Goal: Answer question/provide support: Share knowledge or assist other users

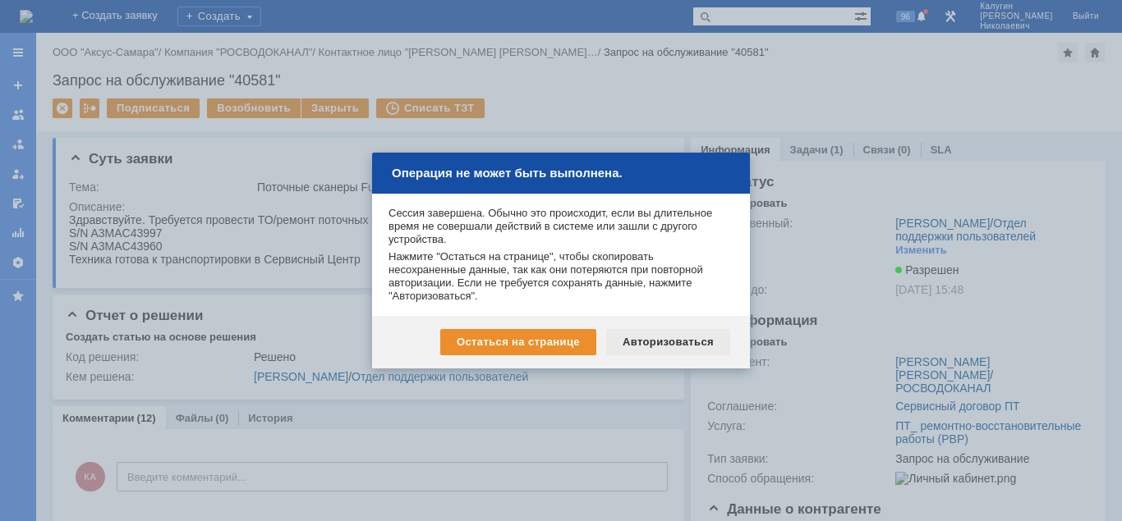
click at [674, 341] on div "Авторизоваться" at bounding box center [668, 342] width 124 height 26
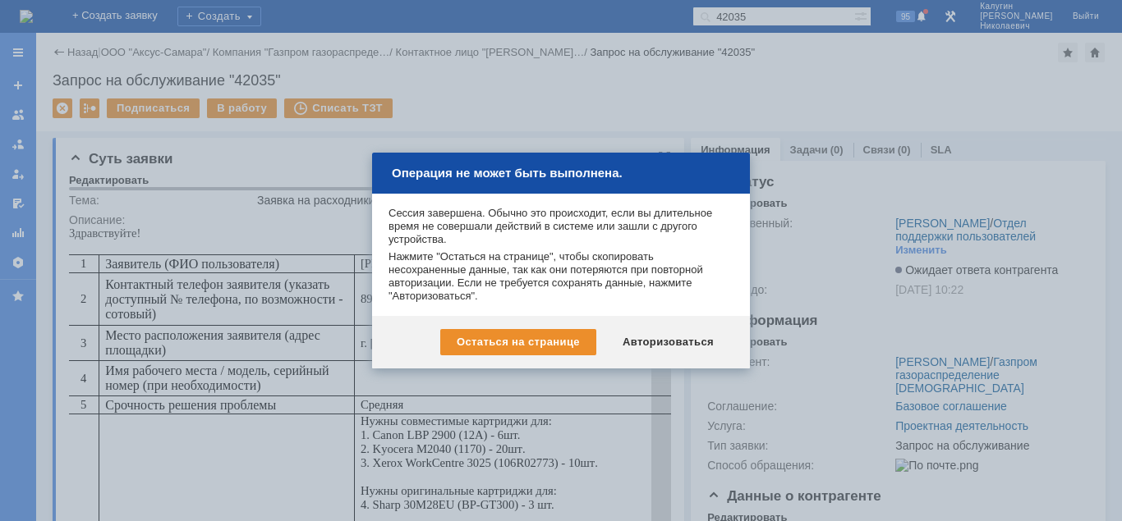
click at [673, 339] on div "Авторизоваться" at bounding box center [668, 342] width 124 height 26
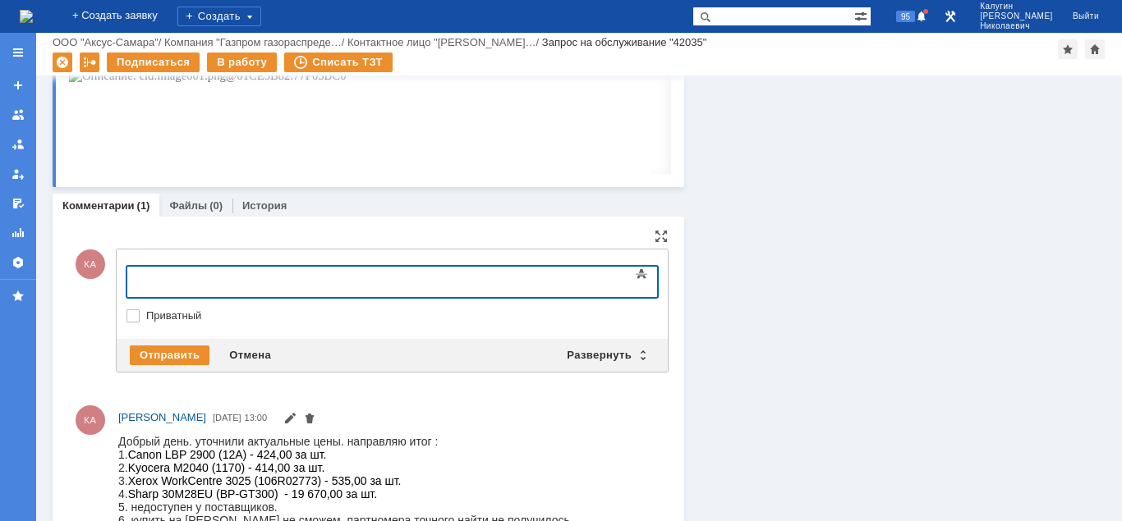
click at [197, 283] on div at bounding box center [260, 279] width 233 height 13
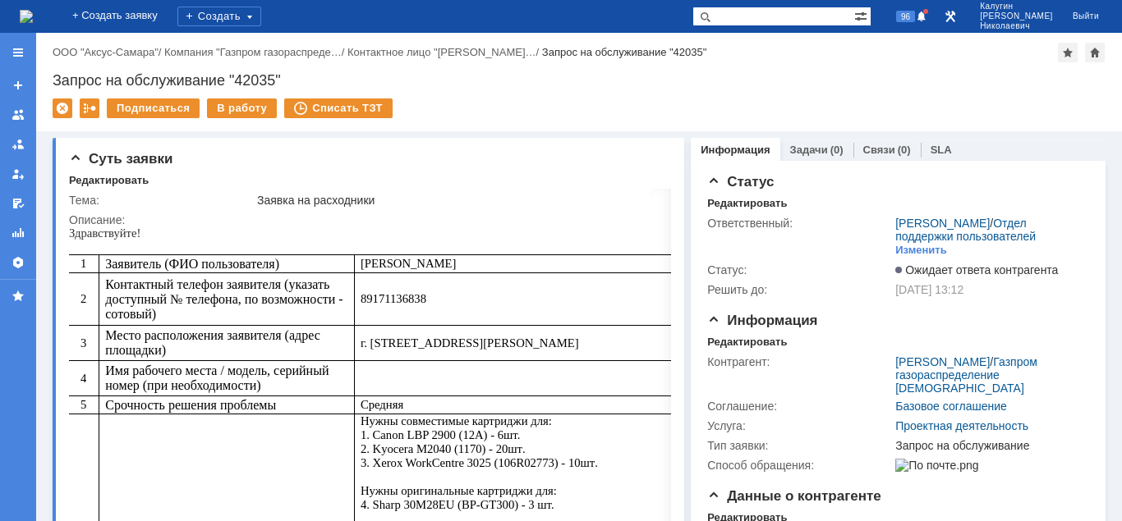
click at [752, 16] on input "text" at bounding box center [773, 17] width 162 height 20
type input "пермякова"
click at [712, 18] on span at bounding box center [702, 17] width 20 height 20
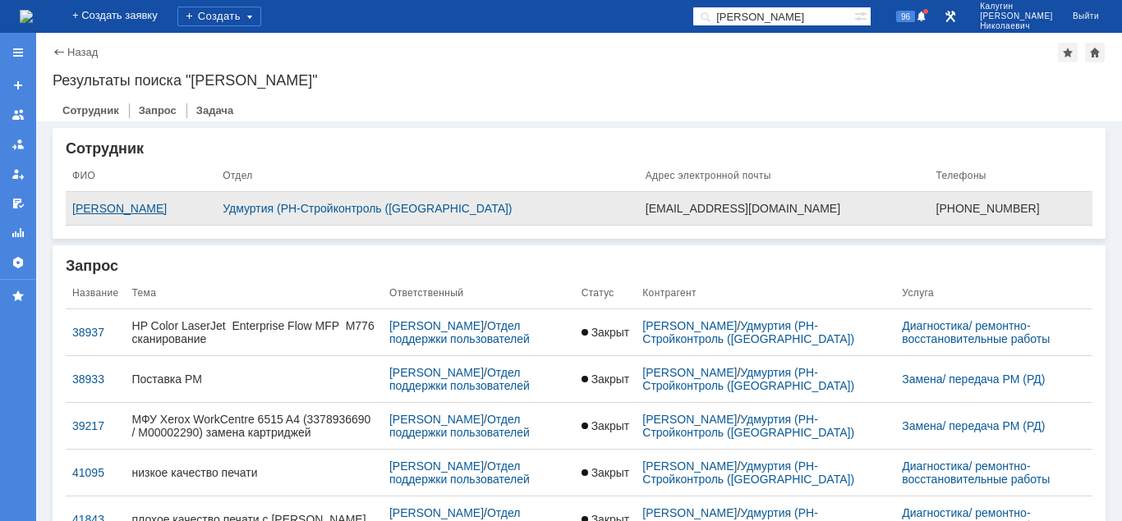
click at [181, 208] on div "Пермякова Людмила Владимировна" at bounding box center [140, 208] width 137 height 13
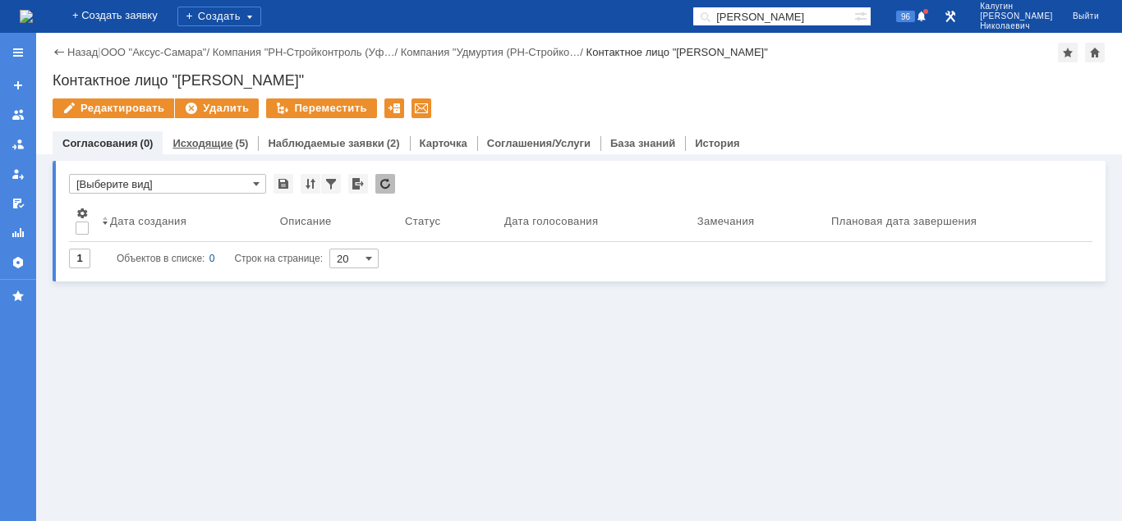
click at [215, 148] on link "Исходящие" at bounding box center [202, 143] width 60 height 12
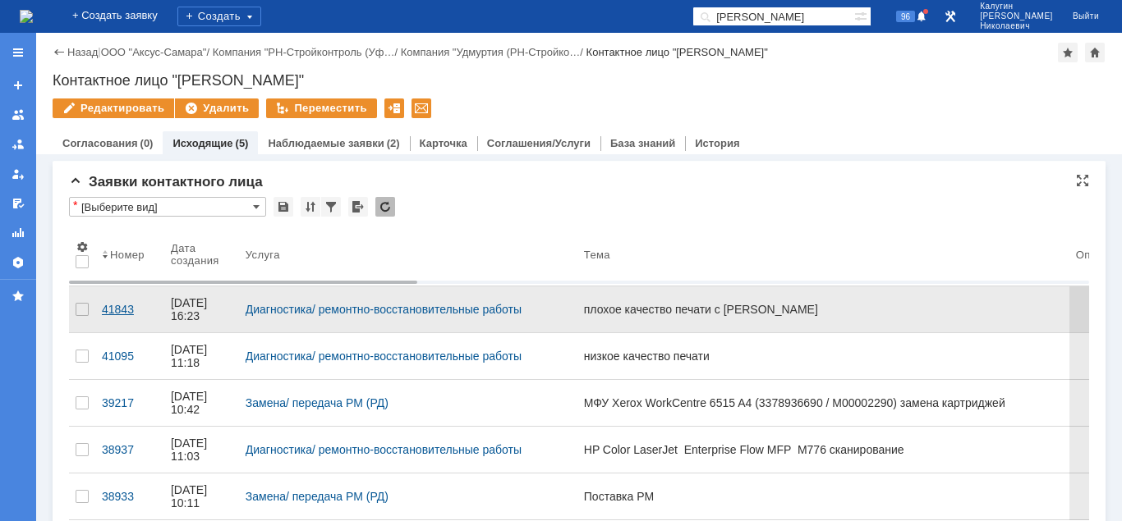
click at [114, 303] on div "41843" at bounding box center [130, 309] width 56 height 13
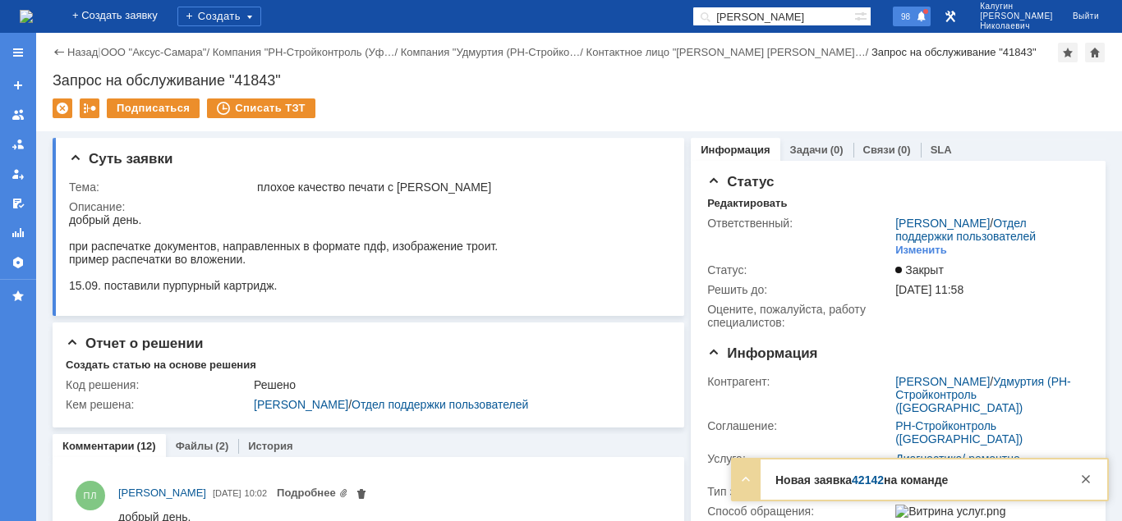
click at [915, 11] on span "98" at bounding box center [905, 16] width 19 height 11
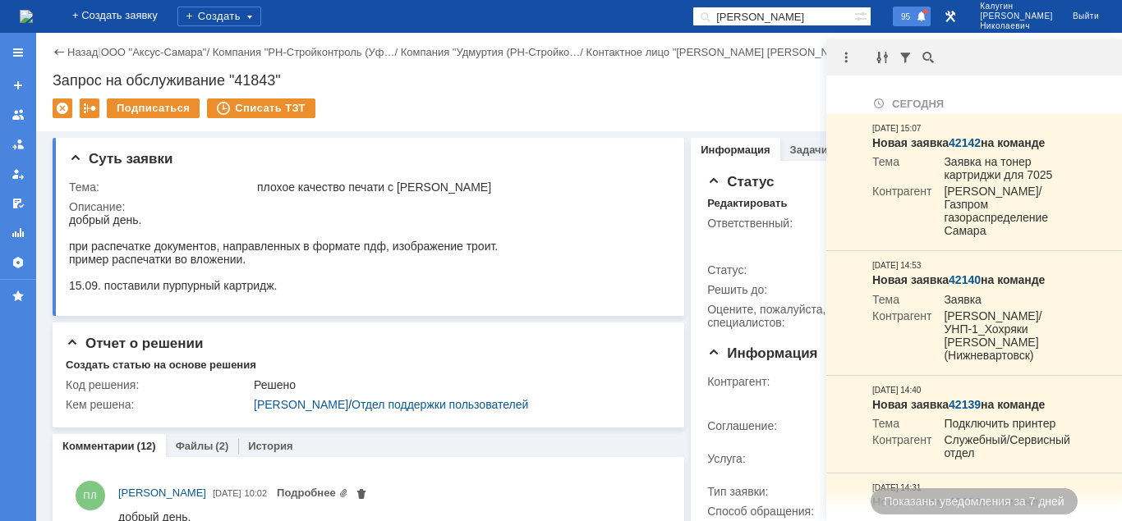
click at [915, 18] on span "95" at bounding box center [905, 16] width 19 height 11
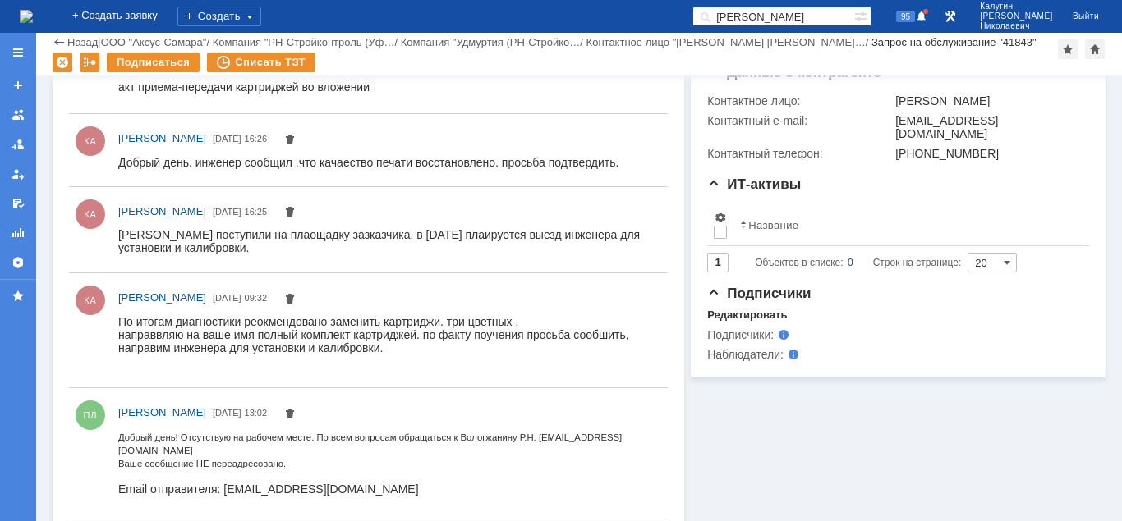
scroll to position [419, 0]
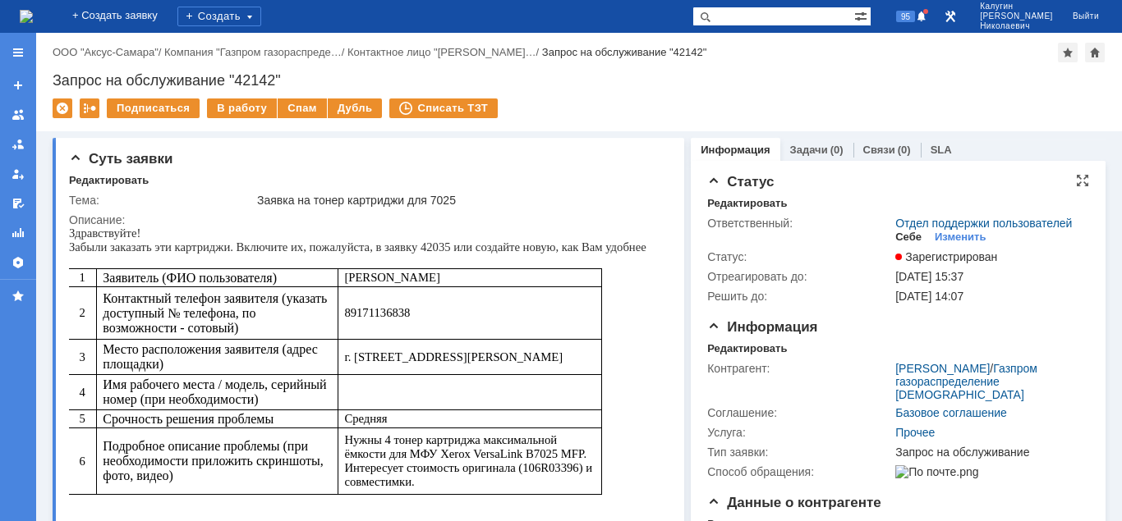
click at [907, 236] on div "Себе" at bounding box center [908, 237] width 26 height 13
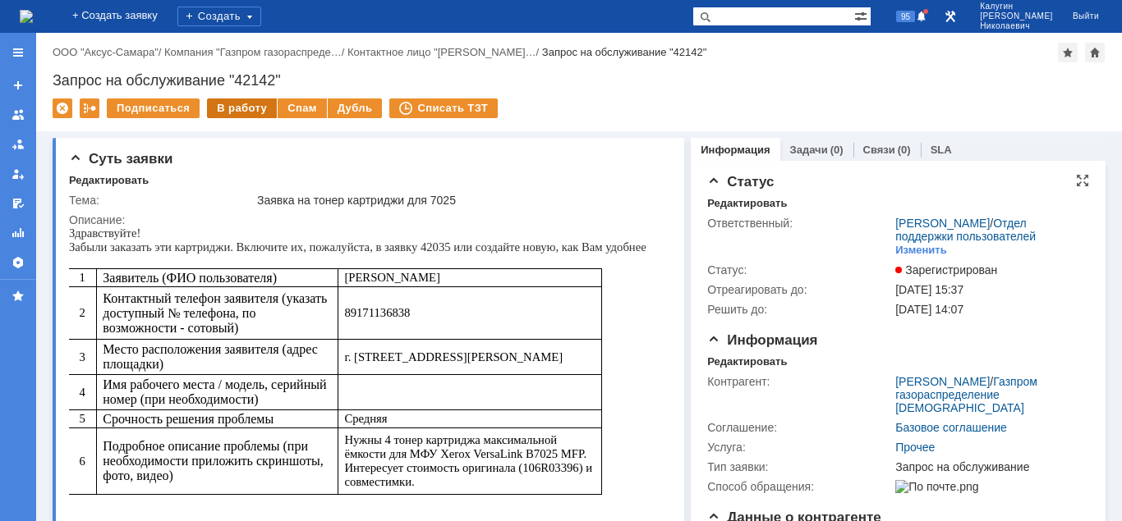
click at [242, 109] on div "В работу" at bounding box center [242, 109] width 70 height 20
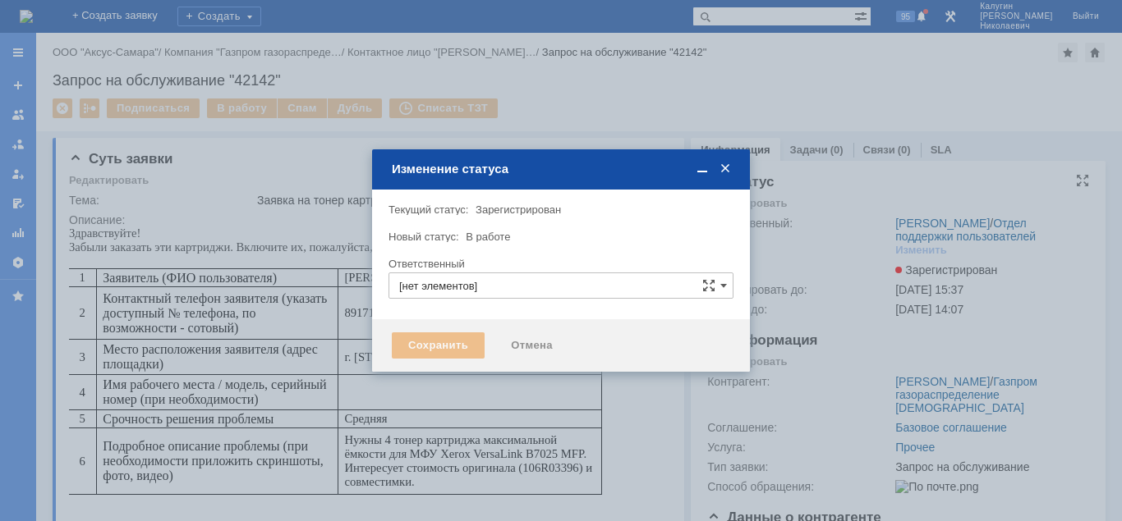
type input "[PERSON_NAME]"
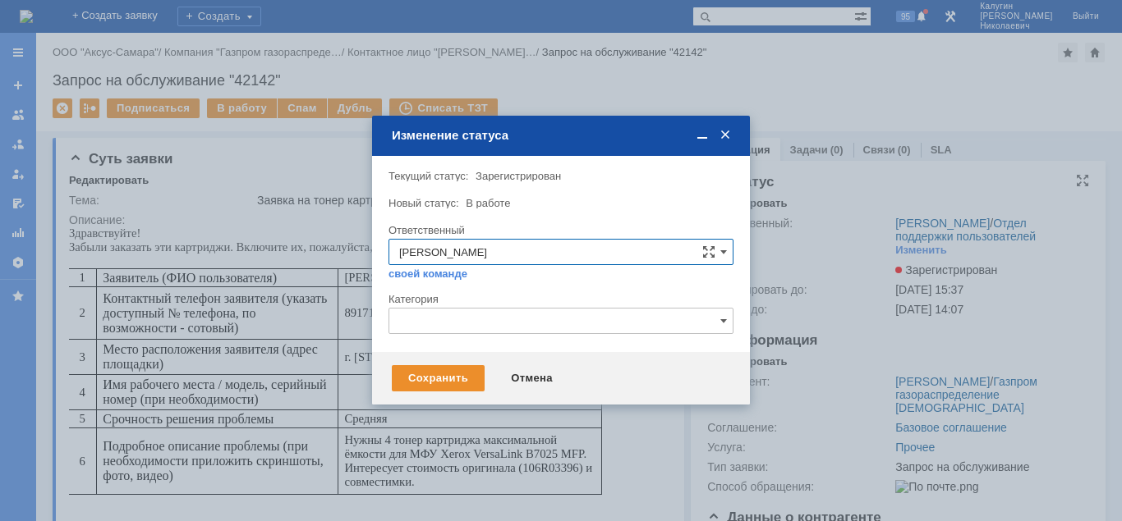
click at [453, 323] on input "text" at bounding box center [560, 321] width 345 height 26
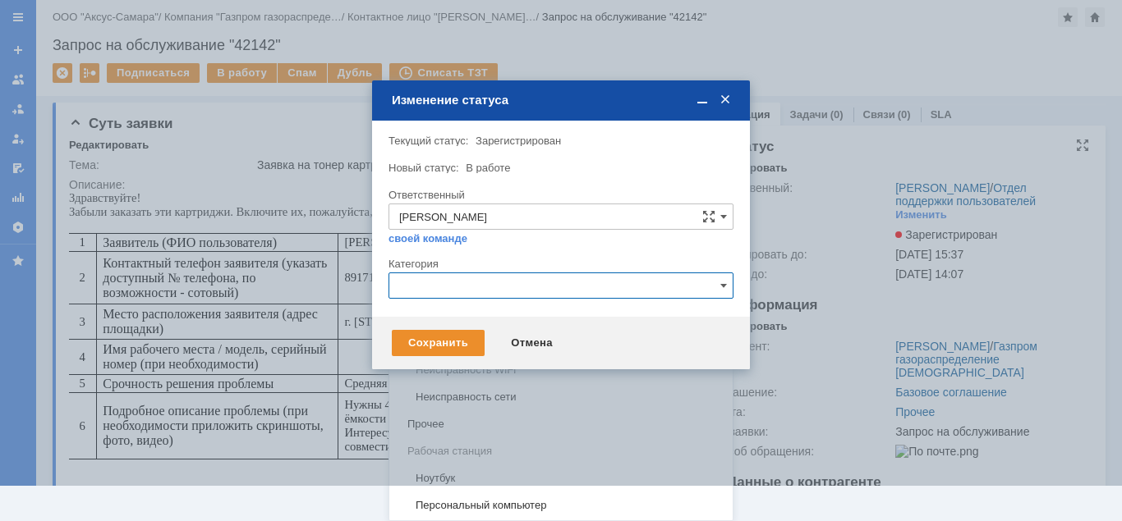
scroll to position [14, 0]
click at [608, 255] on div "Ответственный Калугин Александр Николаевич себе своей команде" at bounding box center [560, 222] width 345 height 69
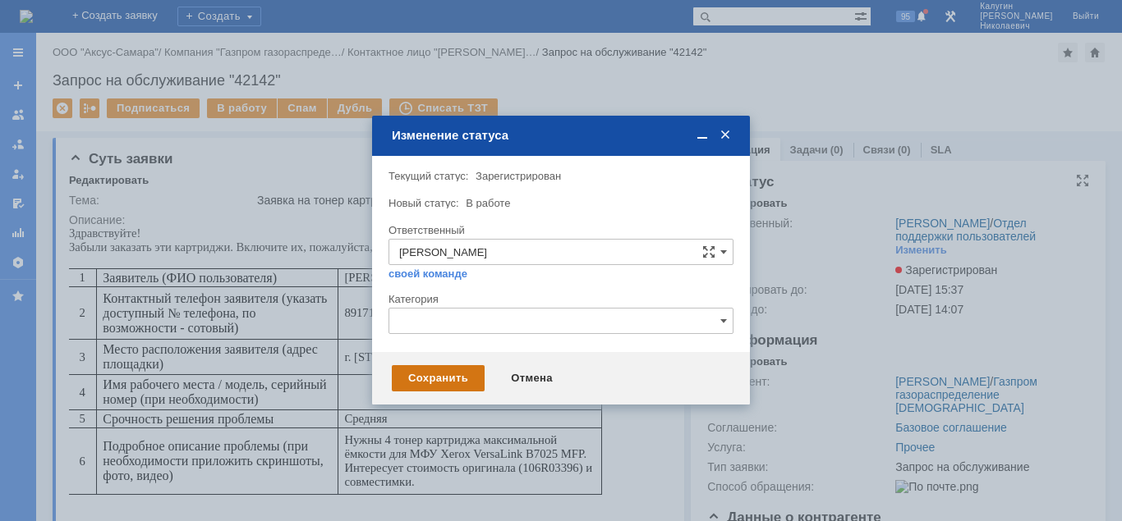
click at [448, 373] on div "Сохранить" at bounding box center [438, 378] width 93 height 26
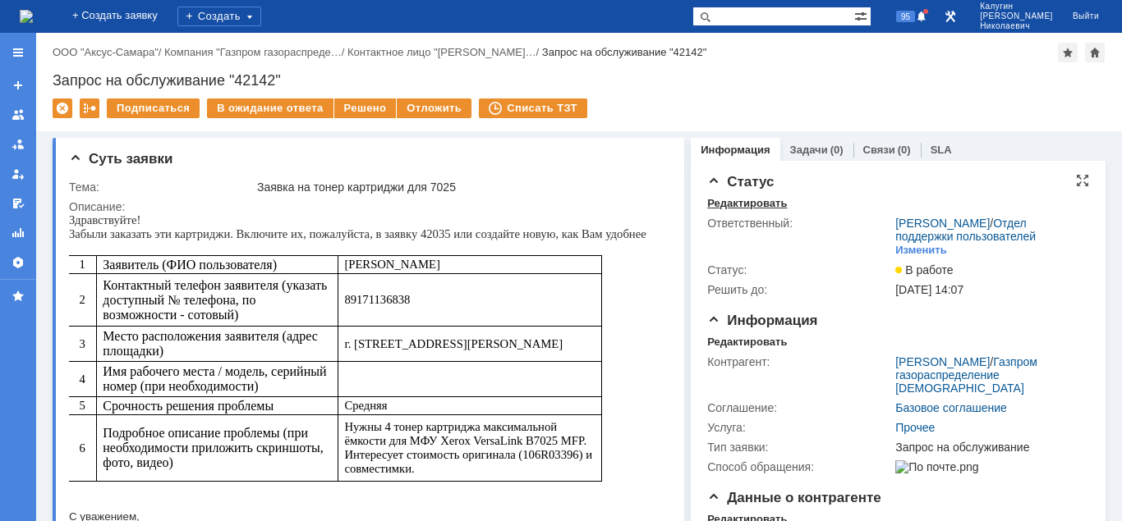
click at [755, 205] on div "Редактировать" at bounding box center [747, 203] width 80 height 13
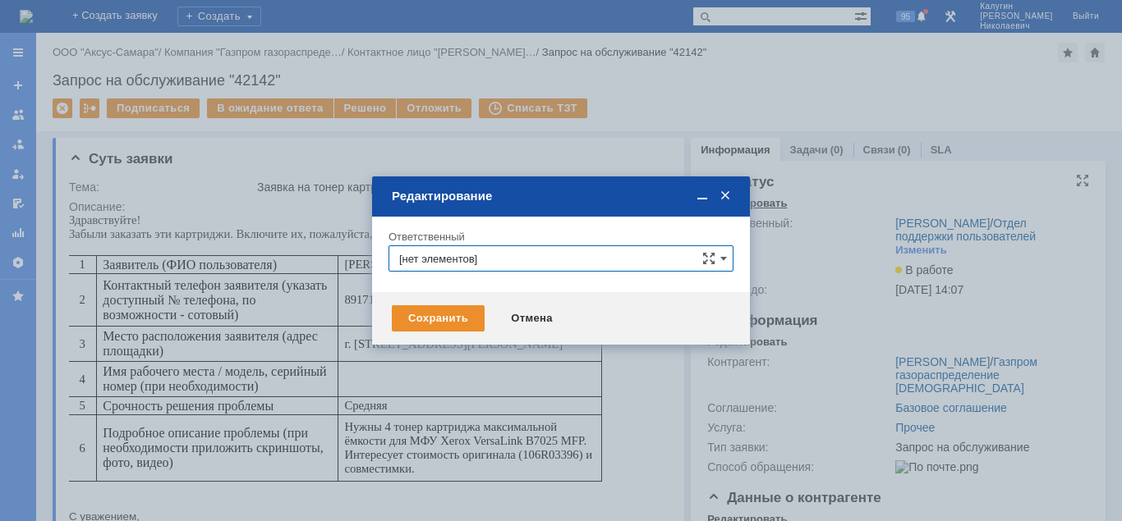
type input "Калугин Александр Николаевич"
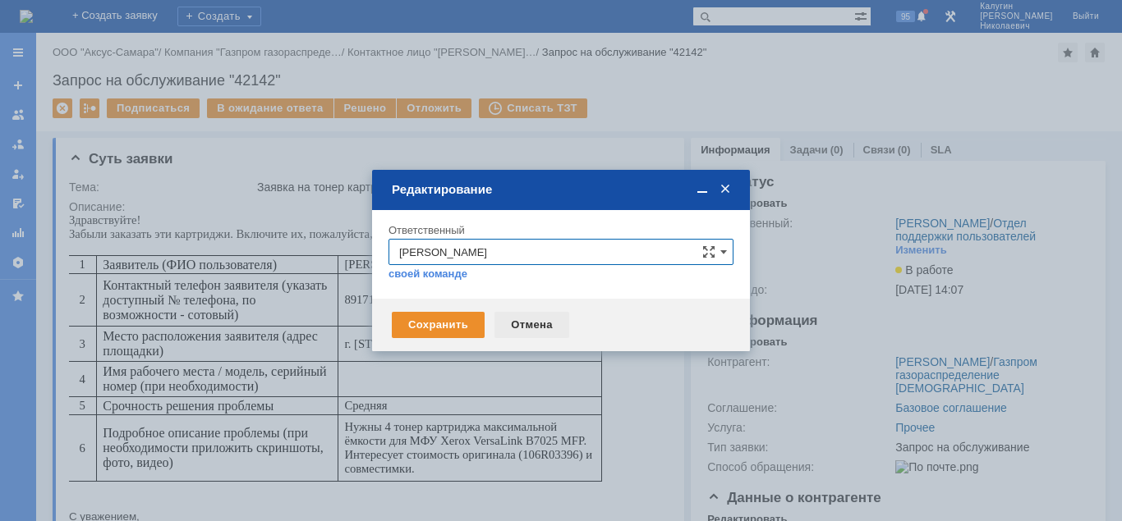
drag, startPoint x: 554, startPoint y: 134, endPoint x: 519, endPoint y: 324, distance: 193.7
click at [519, 324] on div "Отмена" at bounding box center [531, 325] width 75 height 26
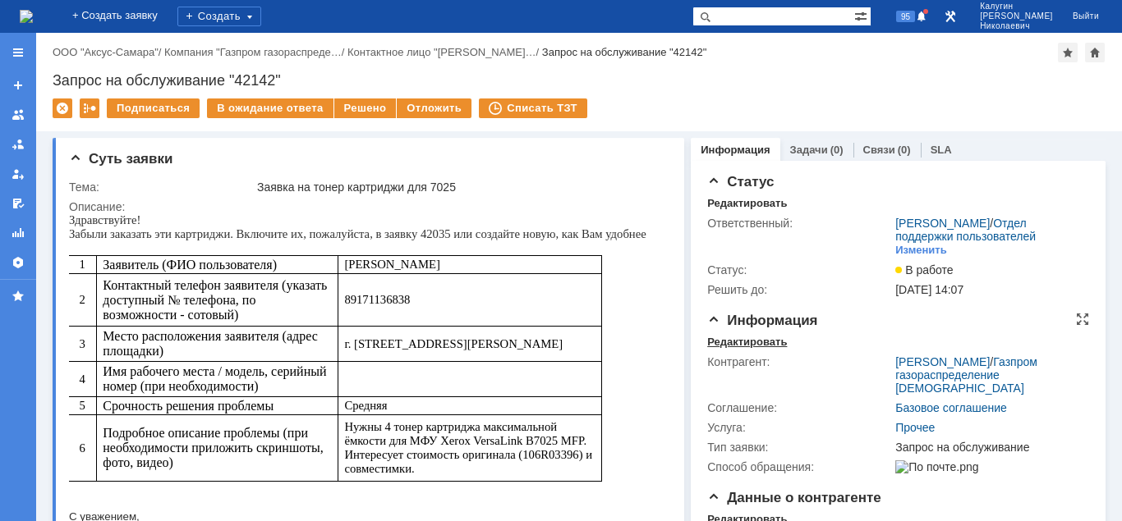
click at [728, 346] on div "Редактировать" at bounding box center [747, 342] width 80 height 13
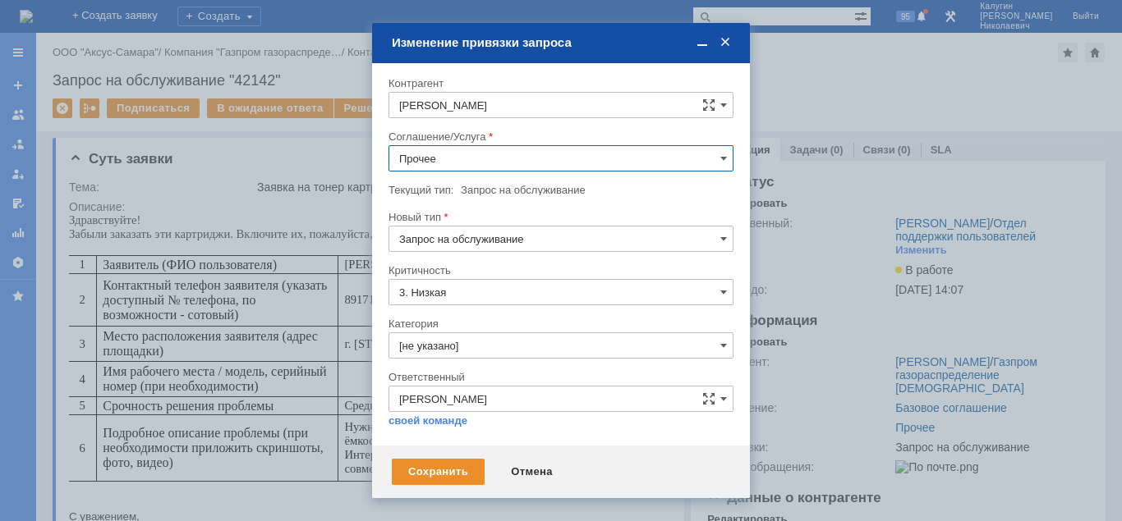
click at [617, 161] on input "Прочее" at bounding box center [560, 158] width 345 height 26
click at [491, 342] on span "ПТ_Заправка" at bounding box center [560, 343] width 323 height 13
click at [622, 154] on input "ПТ_Заправка" at bounding box center [560, 158] width 345 height 26
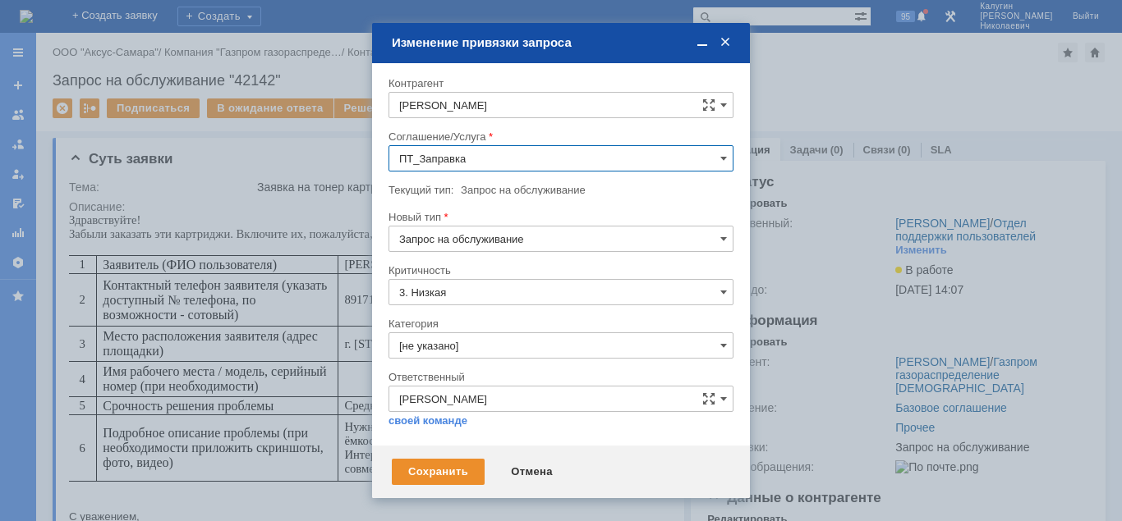
click at [493, 296] on span "Логистика" at bounding box center [560, 297] width 323 height 13
type input "Логистика"
click at [414, 476] on div "Сохранить" at bounding box center [438, 472] width 93 height 26
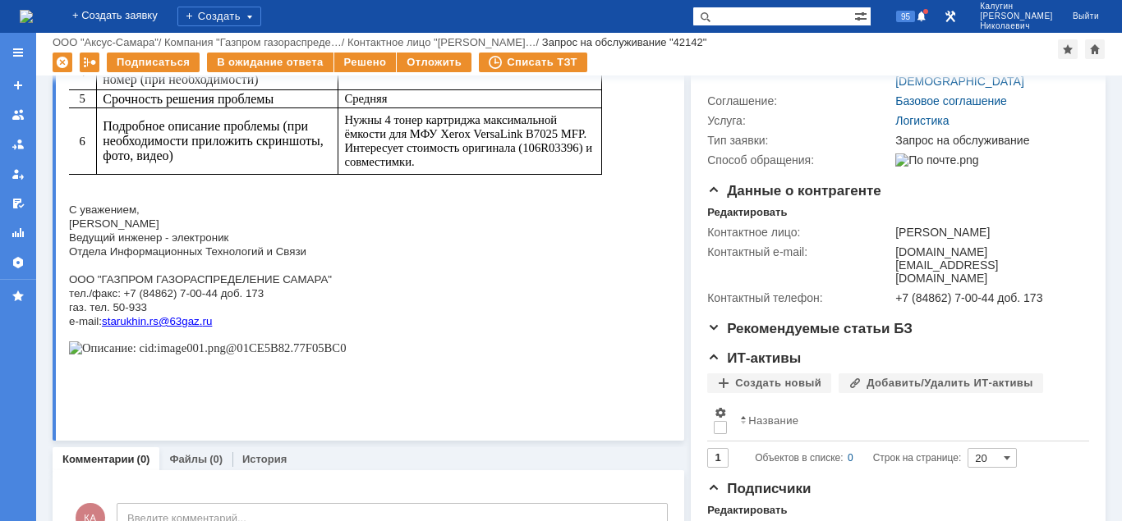
scroll to position [167, 0]
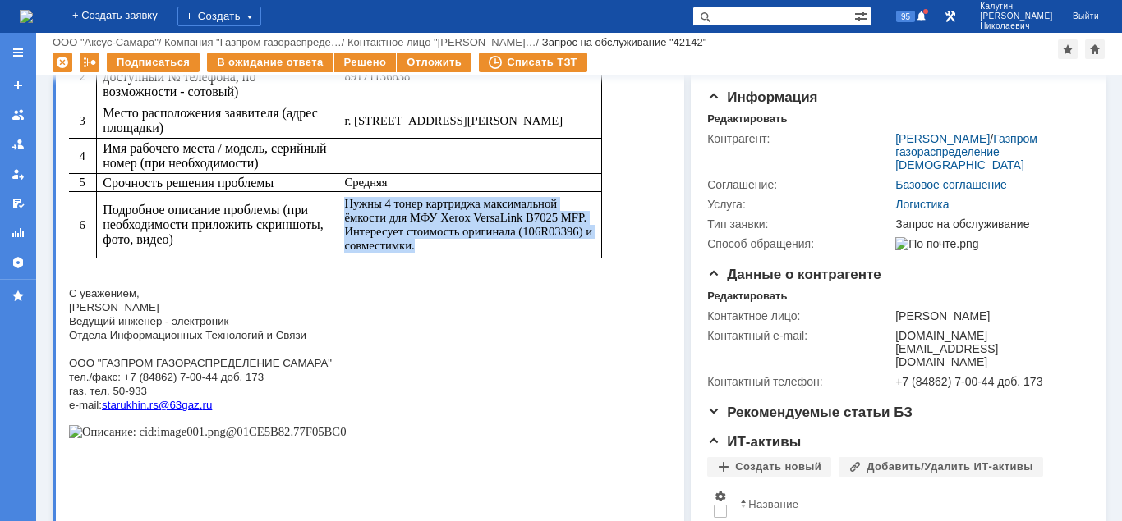
drag, startPoint x: 352, startPoint y: 207, endPoint x: 449, endPoint y: 252, distance: 106.9
click at [449, 252] on p "Нужны 4 тонер картриджа максимальной ёмкости для МФУ Xerox VersaLink B7025 MFP.…" at bounding box center [469, 225] width 251 height 56
copy span "Нужны 4 тонер картриджа максимальной ёмкости для МФУ Xerox VersaLink B7025 MFP.…"
drag, startPoint x: 97, startPoint y: 372, endPoint x: 364, endPoint y: 370, distance: 266.8
click at [364, 370] on p "ООО "ГАЗПРОМ ГАЗОРАСПРЕДЕЛЕНИЕ САМАРА"" at bounding box center [357, 356] width 577 height 28
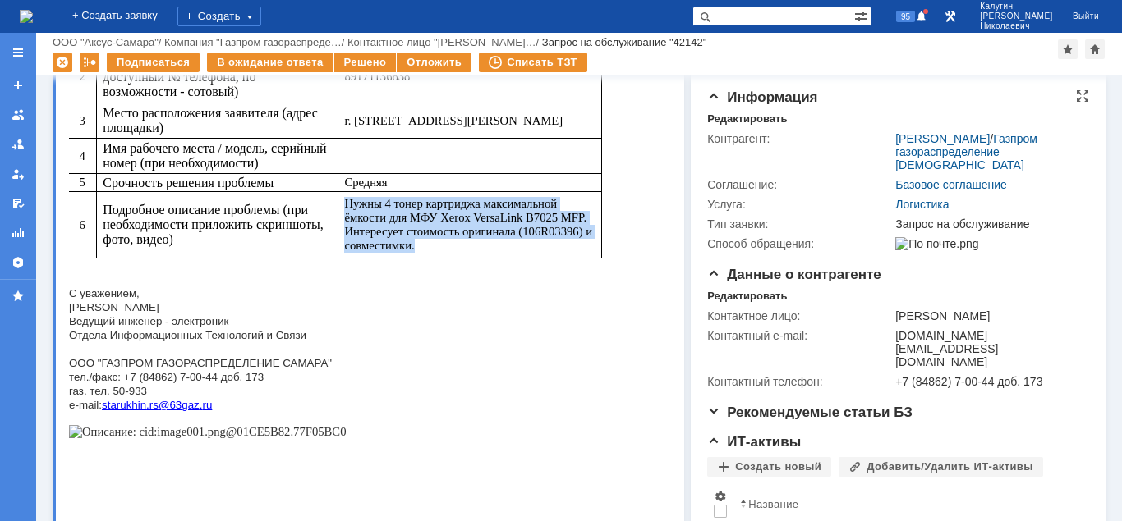
copy span ""ГАЗПРОМ ГАЗОРАСПРЕДЕЛЕНИЕ САМАРА""
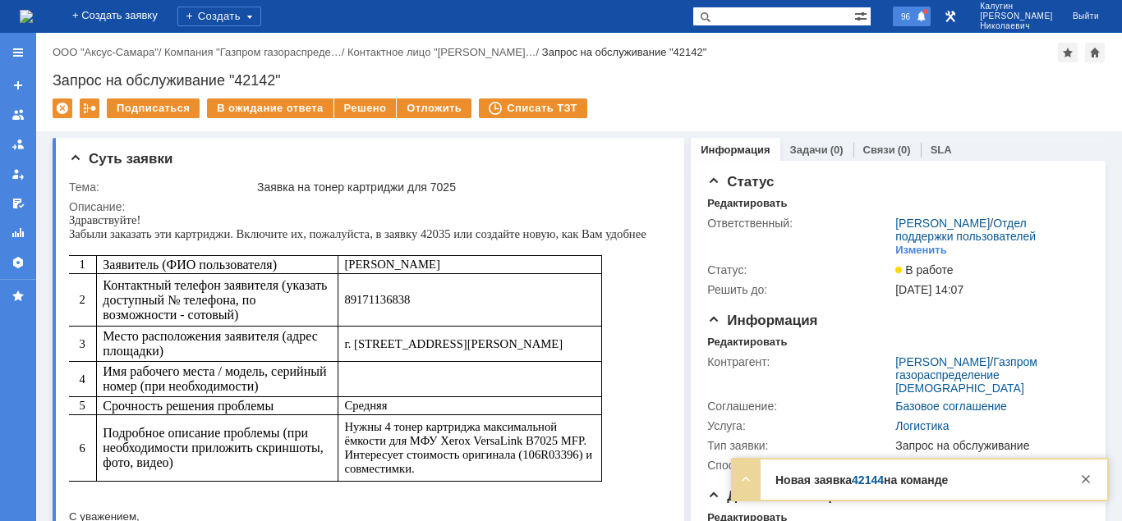
click at [915, 19] on span "96" at bounding box center [905, 16] width 19 height 11
click at [741, 74] on div "Запрос на обслуживание "42142"" at bounding box center [579, 80] width 1053 height 16
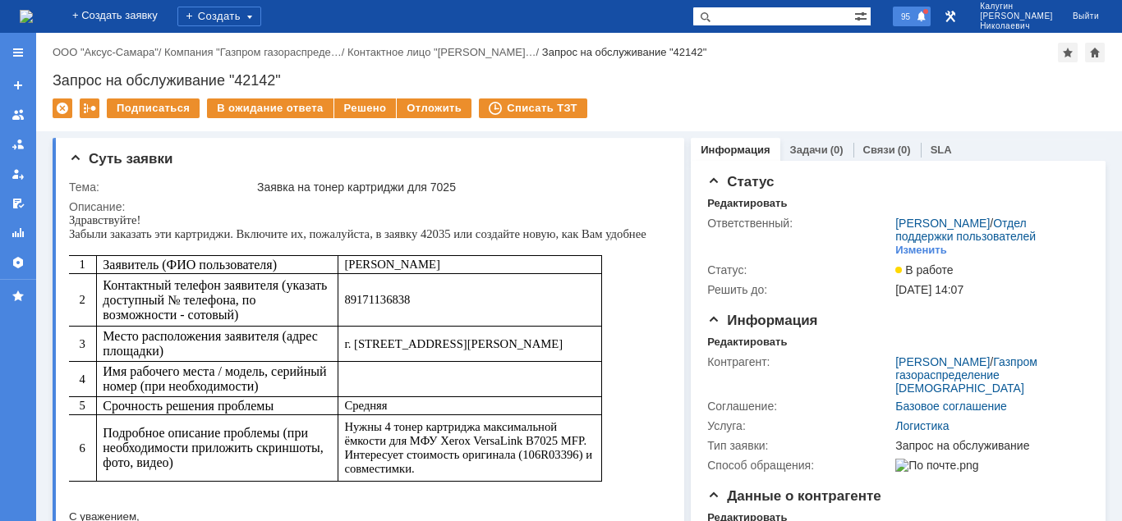
click at [915, 21] on span "95" at bounding box center [905, 16] width 19 height 11
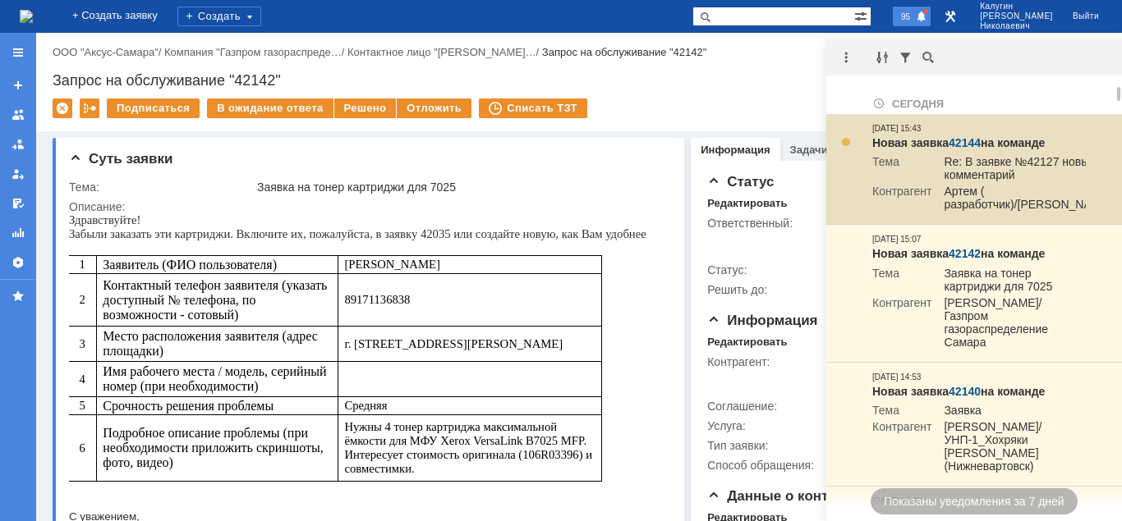
click at [973, 139] on link "42144" at bounding box center [964, 142] width 32 height 13
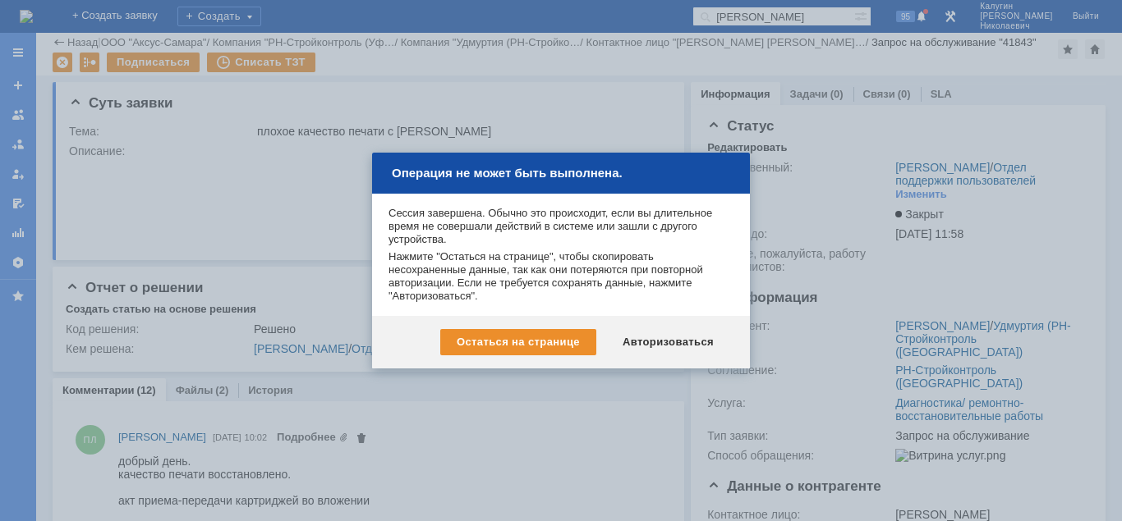
click at [645, 349] on div "Авторизоваться" at bounding box center [668, 342] width 124 height 26
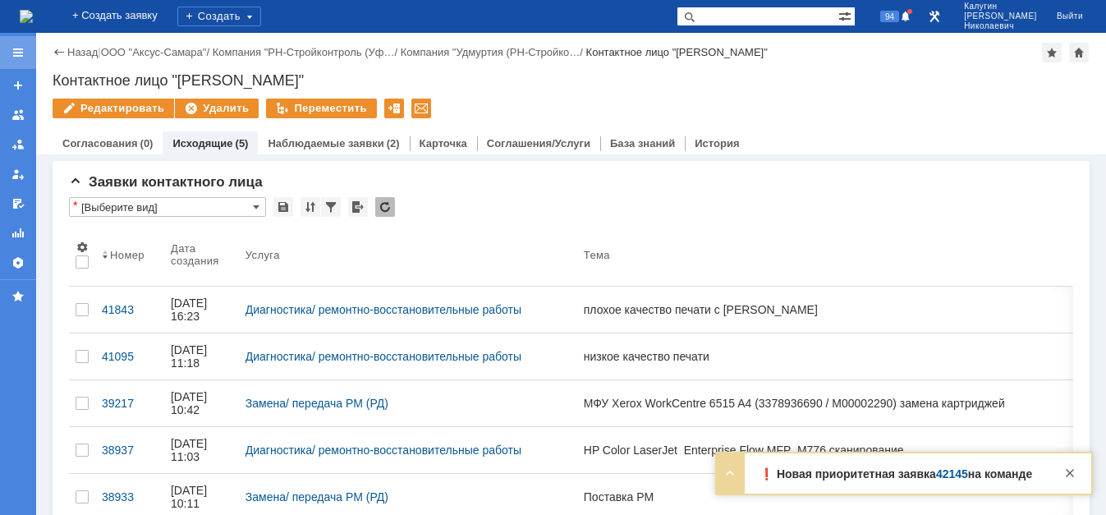
click at [22, 52] on div at bounding box center [17, 52] width 13 height 13
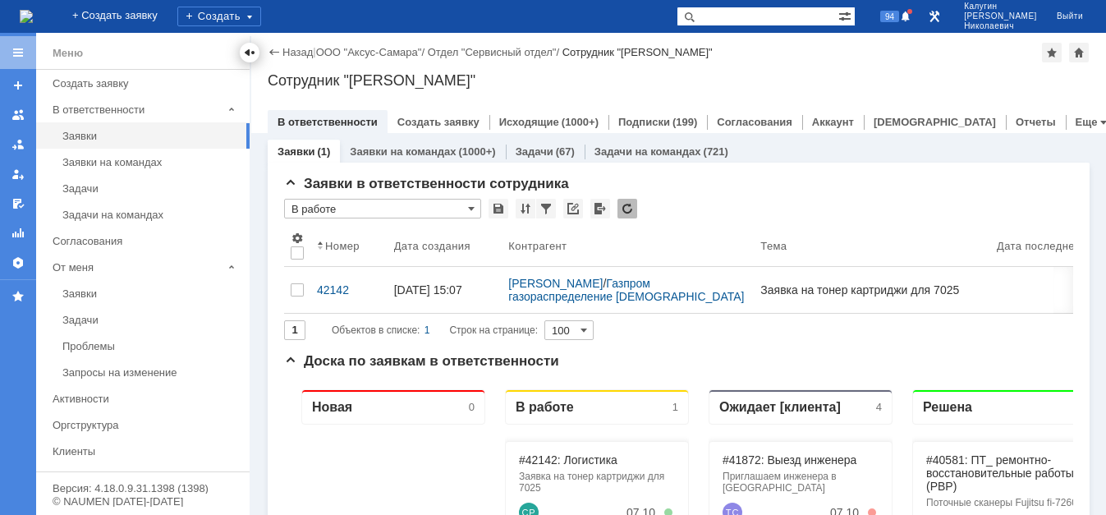
click at [247, 55] on div at bounding box center [249, 52] width 13 height 13
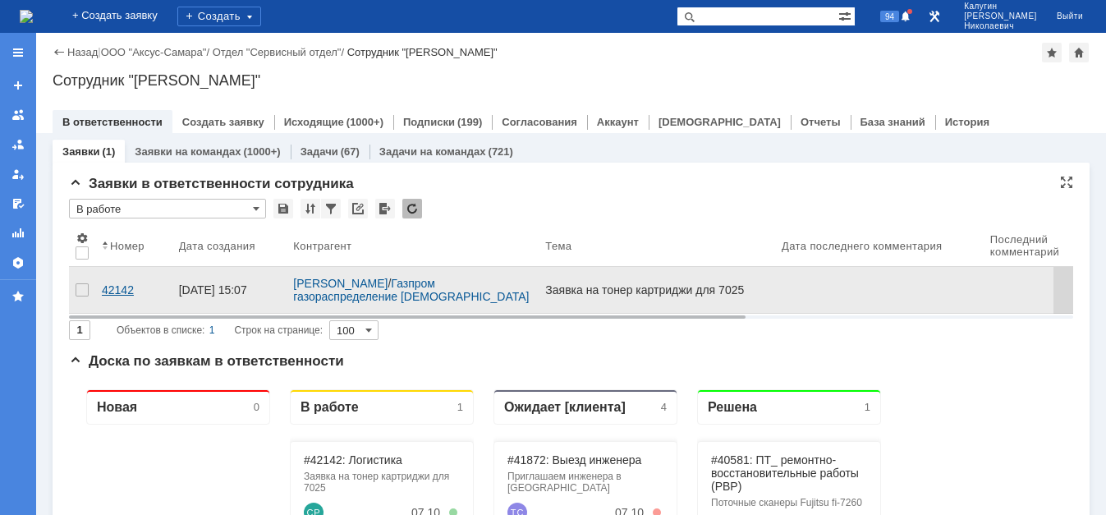
click at [108, 283] on div "42142" at bounding box center [134, 289] width 64 height 13
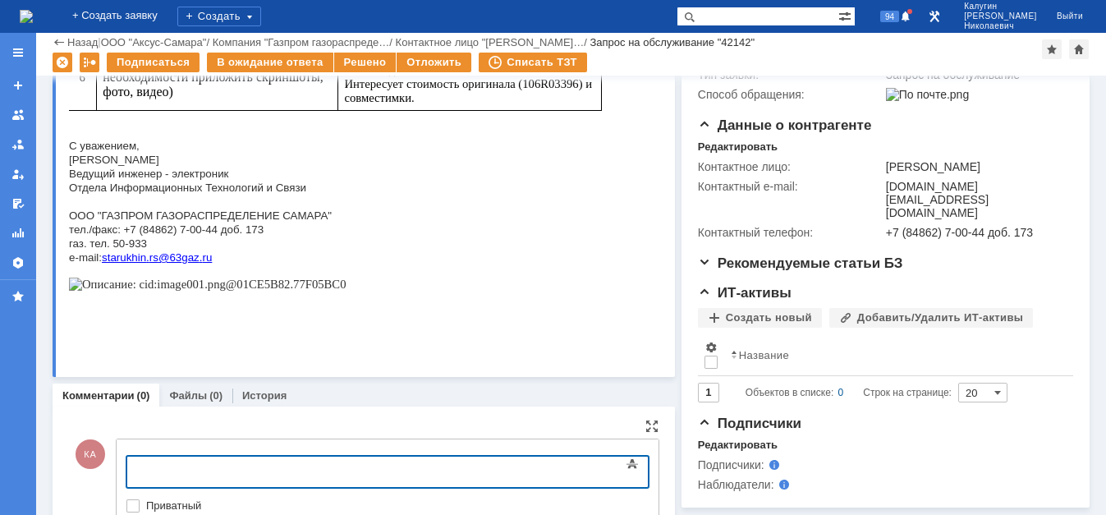
click at [184, 463] on body at bounding box center [260, 470] width 246 height 28
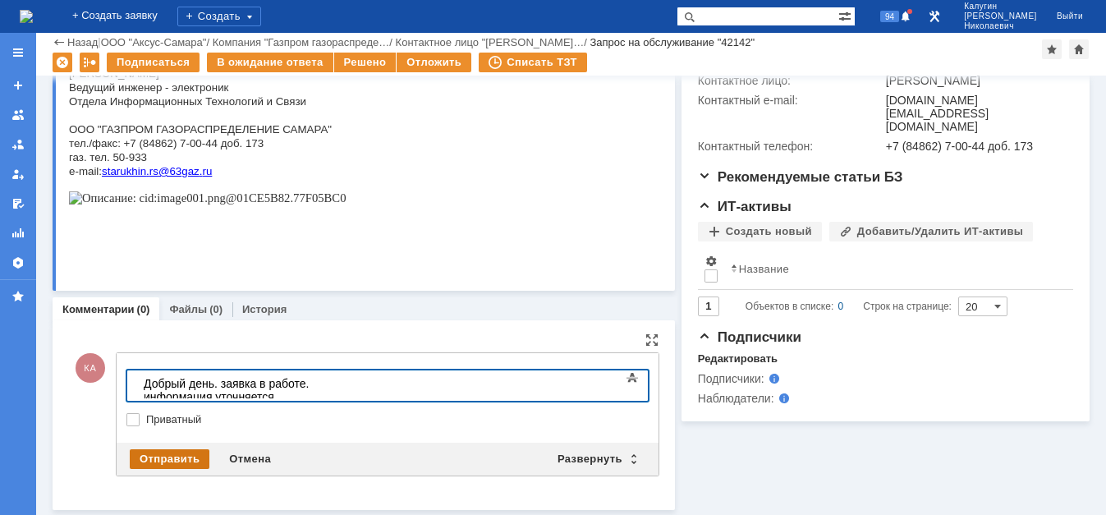
click at [183, 456] on div "Отправить" at bounding box center [170, 459] width 80 height 20
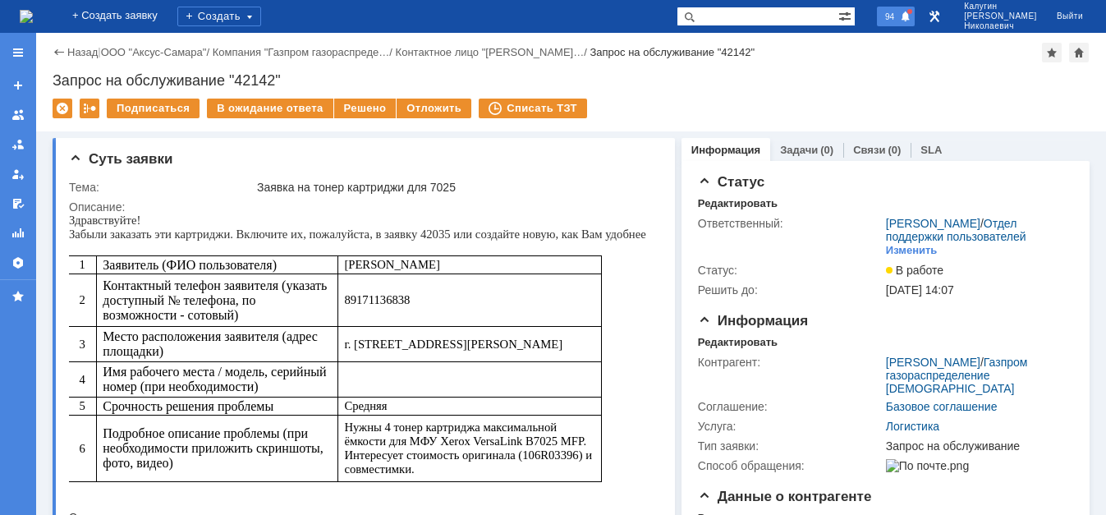
click at [899, 18] on span "94" at bounding box center [889, 16] width 19 height 11
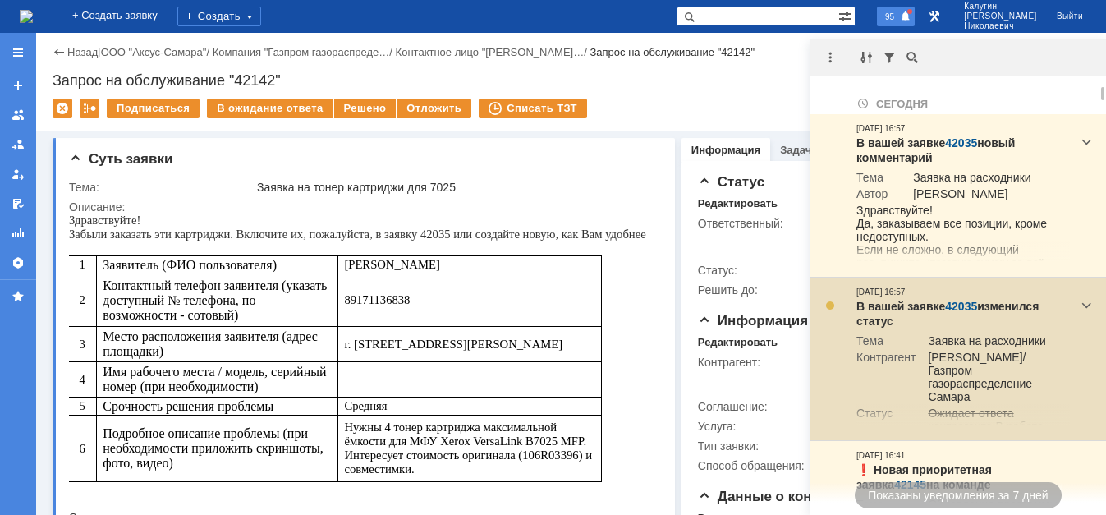
scroll to position [190, 461]
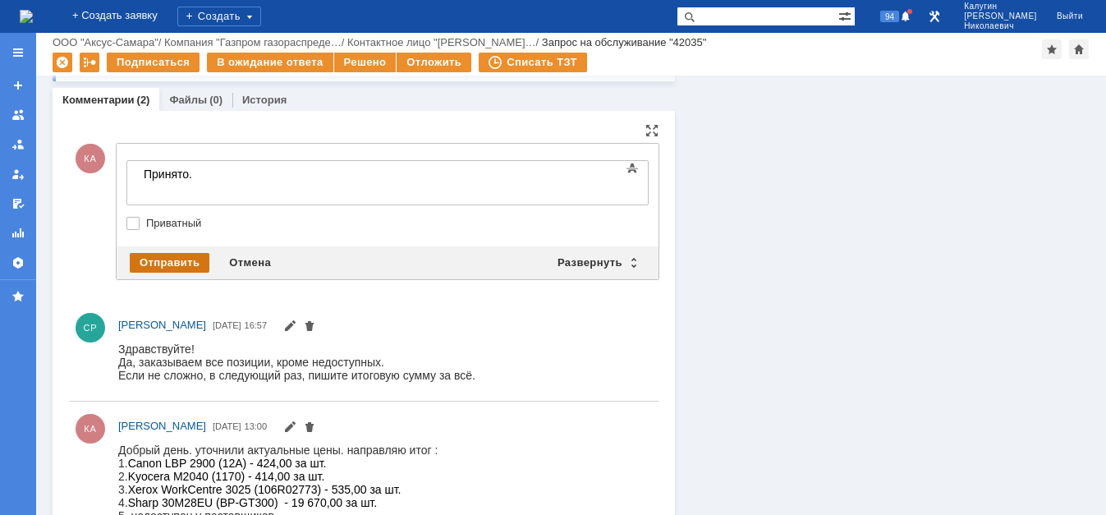
click at [181, 263] on div "Отправить" at bounding box center [170, 263] width 80 height 20
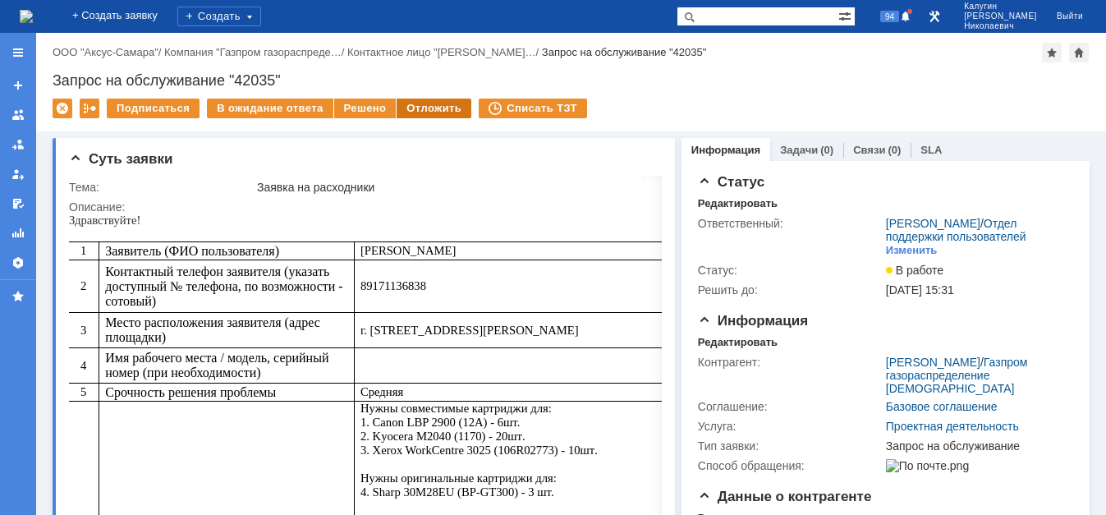
click at [448, 111] on div "Отложить" at bounding box center [434, 109] width 75 height 20
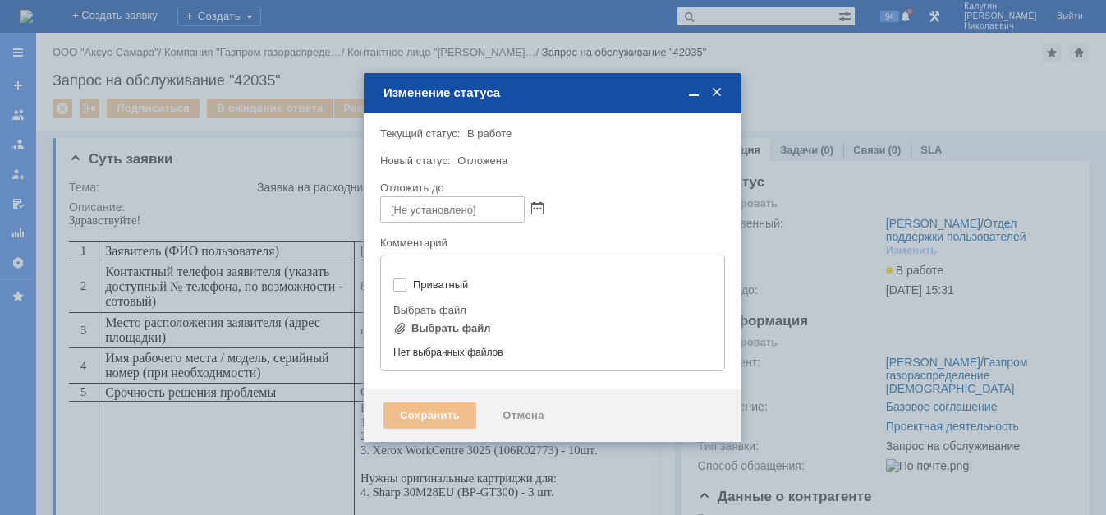
type input "[не указано]"
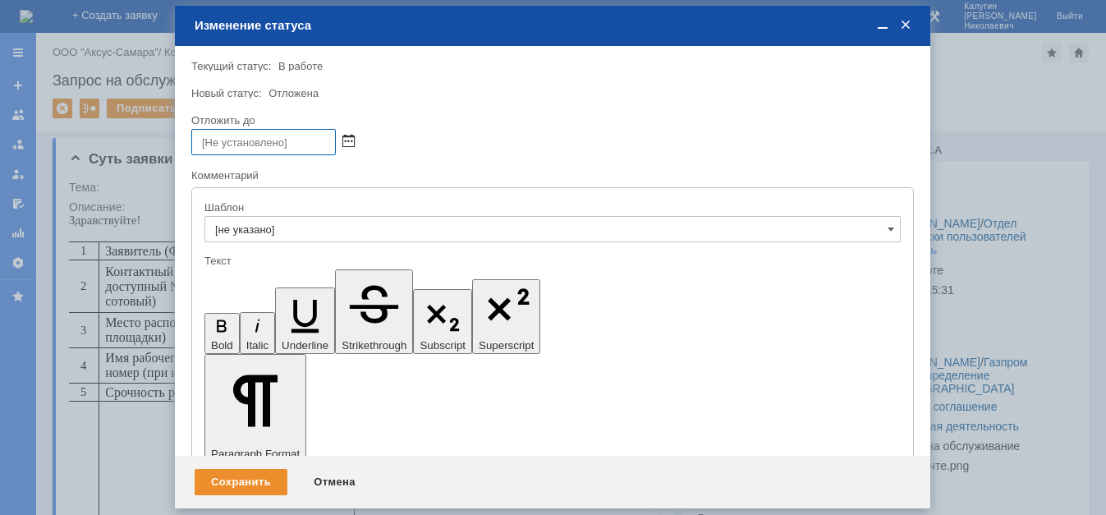
click at [347, 140] on span at bounding box center [348, 141] width 12 height 13
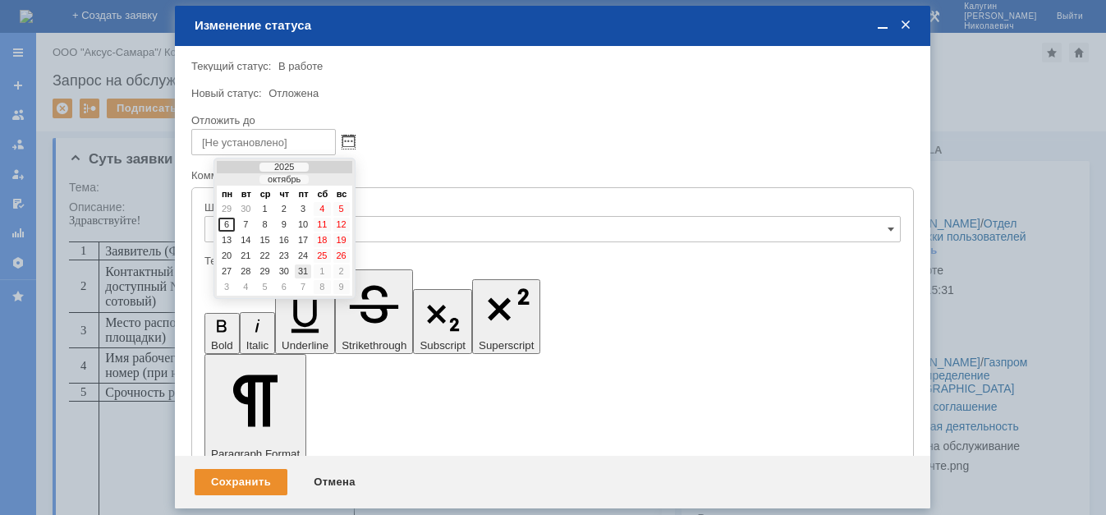
click at [302, 270] on div "31" at bounding box center [303, 271] width 16 height 14
type input "[DATE] 17:05"
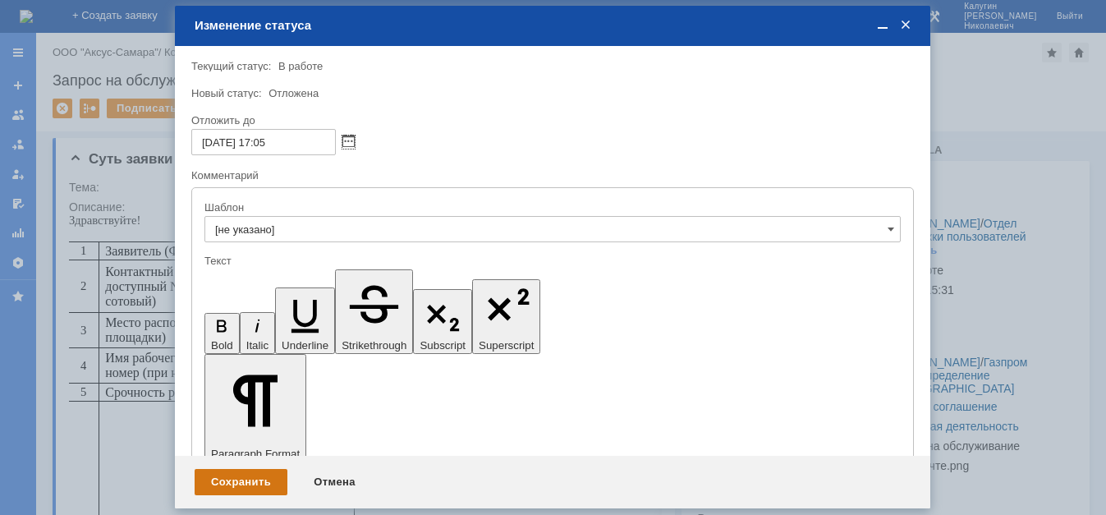
click at [246, 478] on div "Сохранить" at bounding box center [241, 482] width 93 height 26
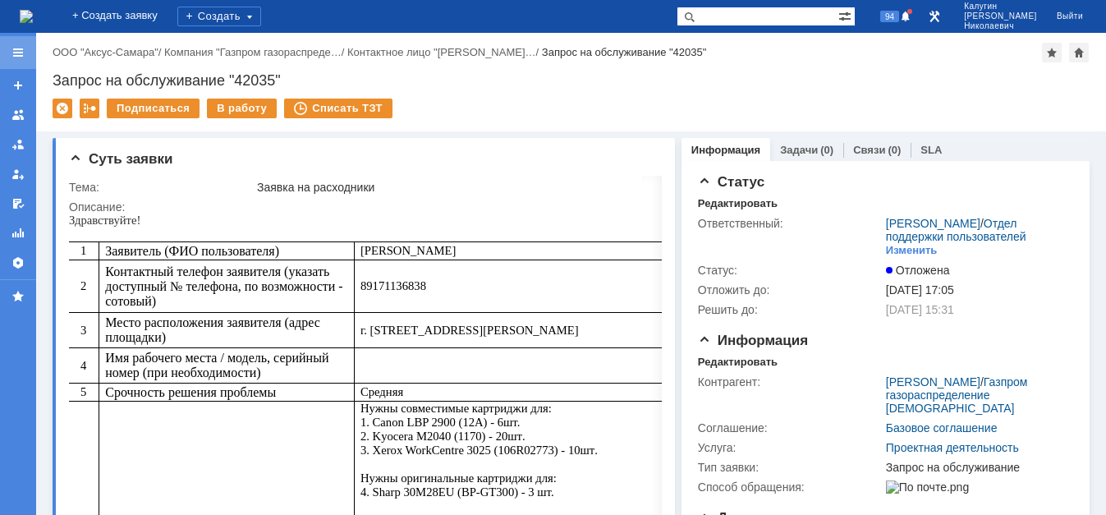
click at [23, 51] on div at bounding box center [17, 52] width 13 height 13
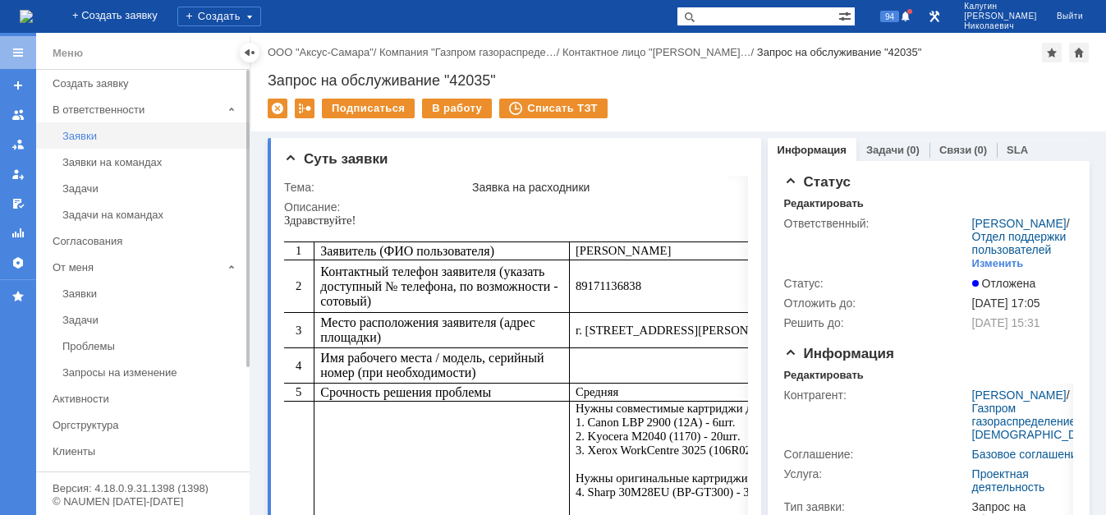
click at [83, 137] on div "Заявки" at bounding box center [150, 136] width 177 height 12
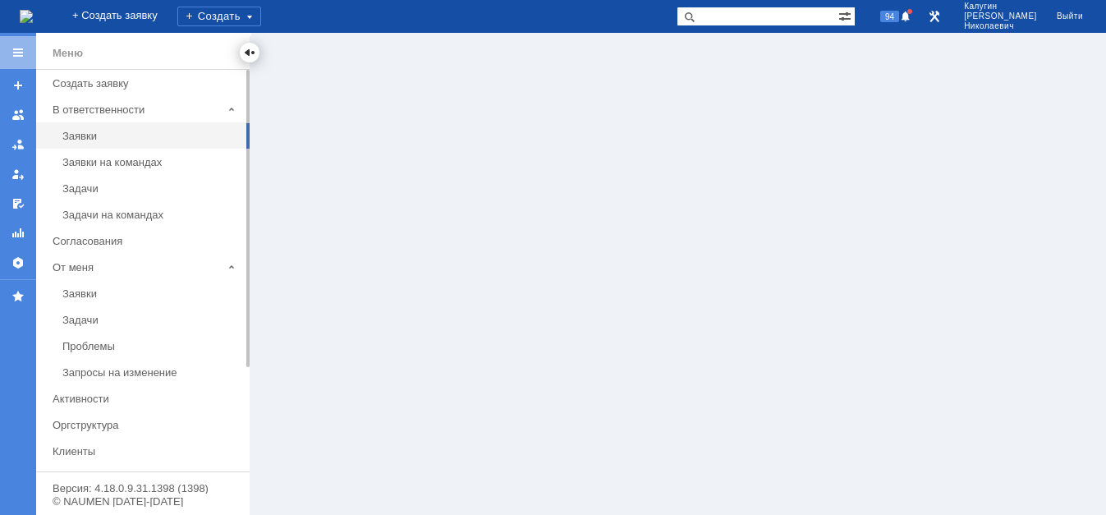
click at [250, 52] on div at bounding box center [249, 52] width 13 height 13
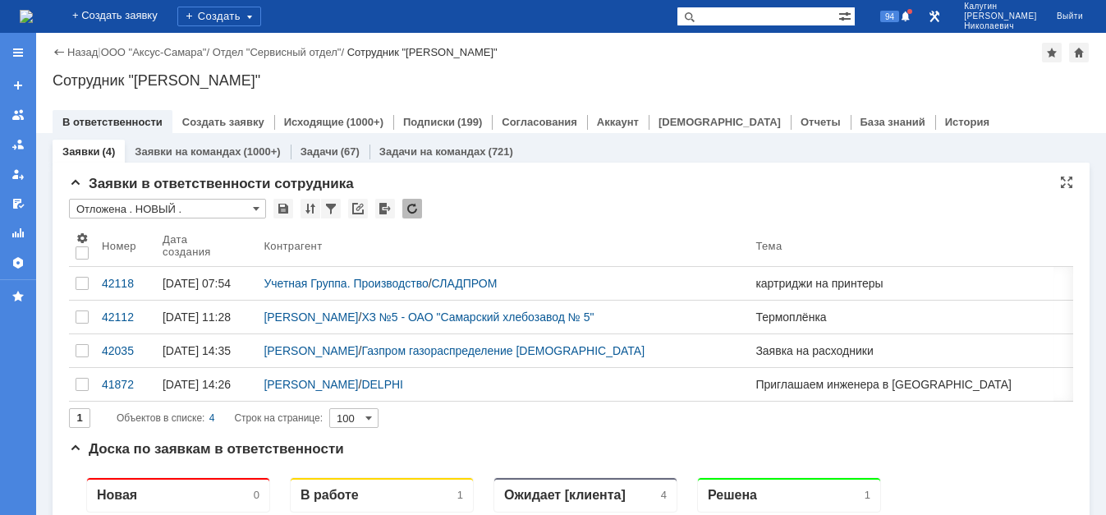
click at [146, 209] on input "Отложена . НОВЫЙ ." at bounding box center [167, 209] width 197 height 20
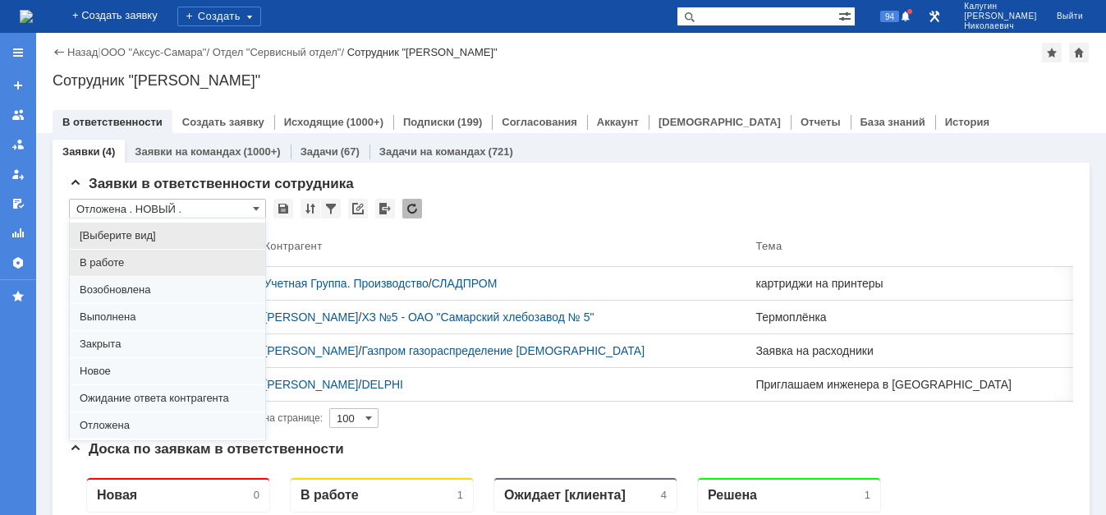
click at [129, 259] on span "В работе" at bounding box center [168, 262] width 176 height 13
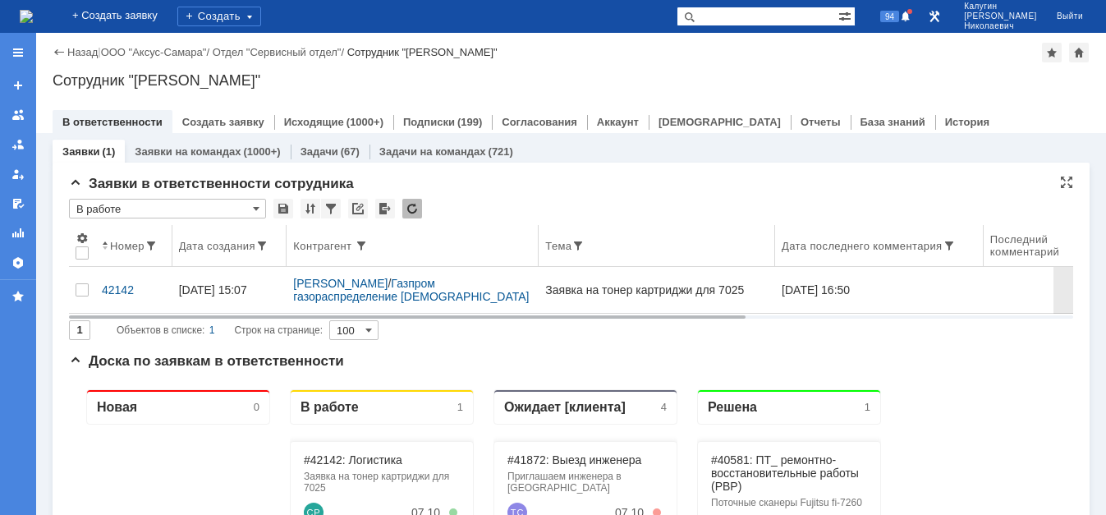
type input "В работе"
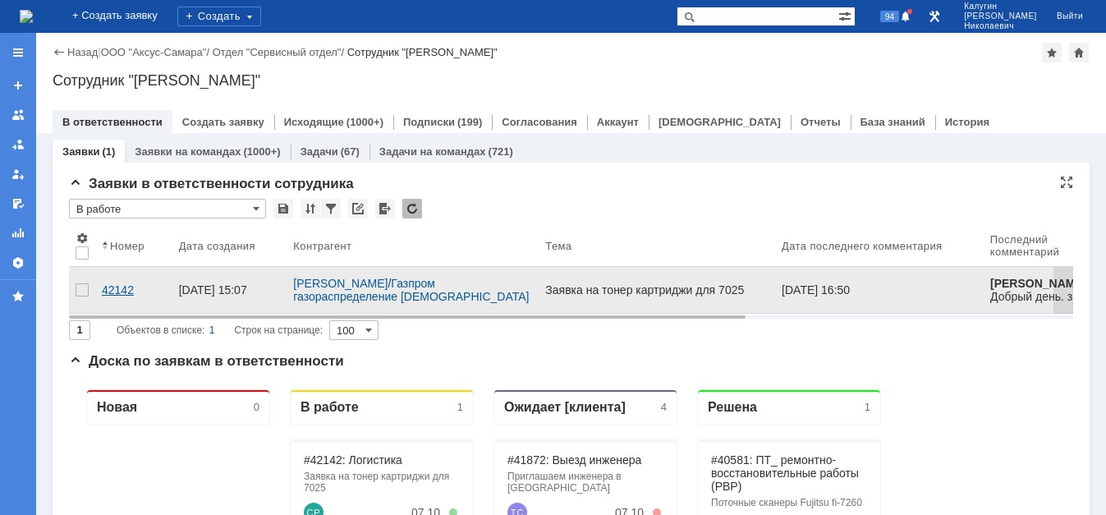
click at [117, 283] on div "42142" at bounding box center [134, 289] width 64 height 13
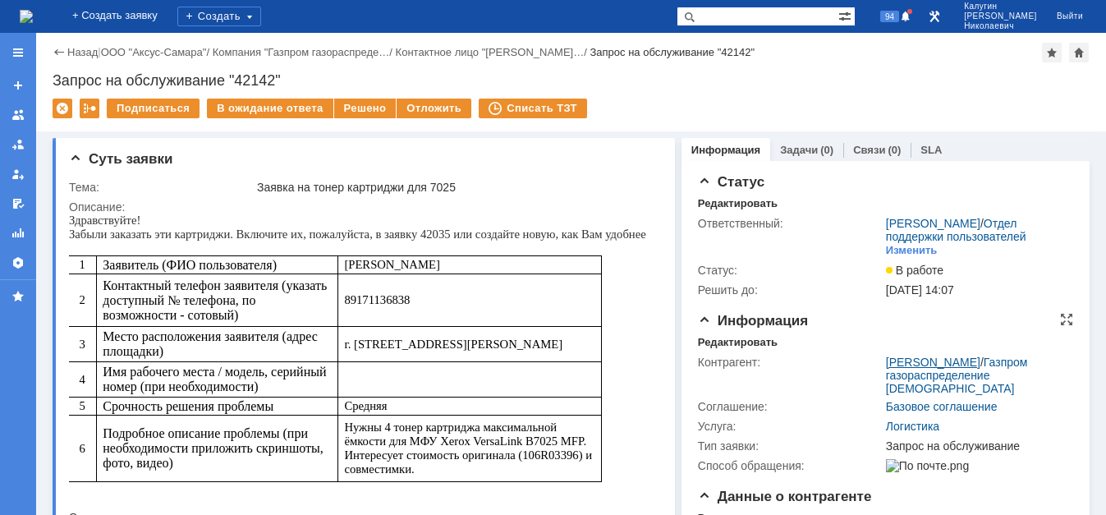
click at [895, 369] on link "[PERSON_NAME]" at bounding box center [933, 362] width 94 height 13
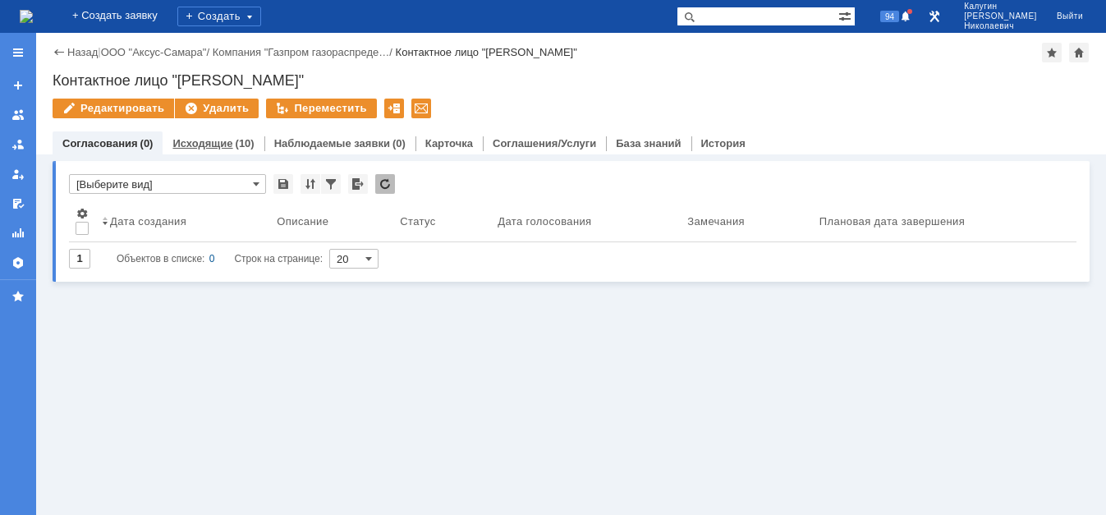
click at [232, 149] on div "Исходящие (10)" at bounding box center [213, 143] width 101 height 24
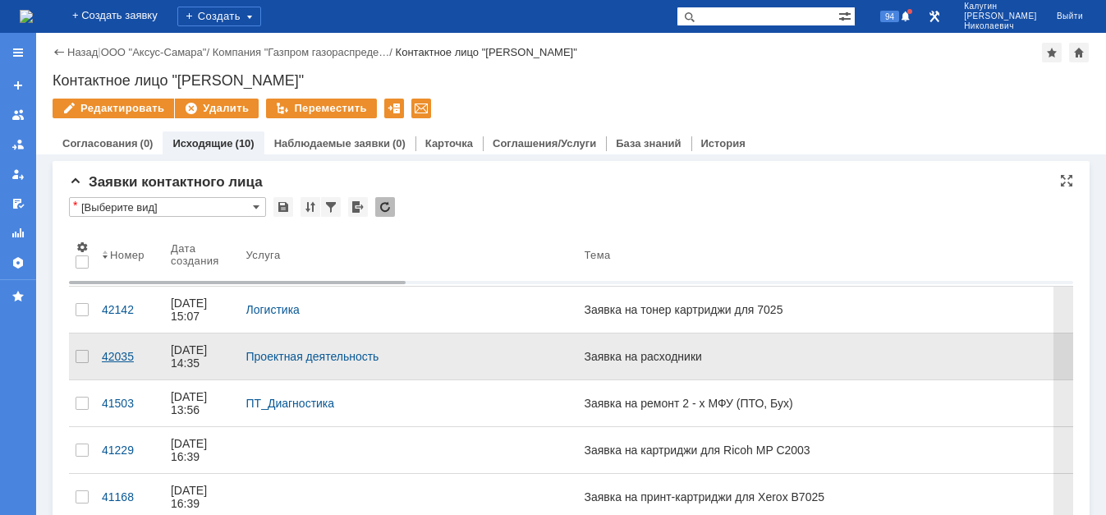
click at [124, 354] on div "42035" at bounding box center [130, 356] width 56 height 13
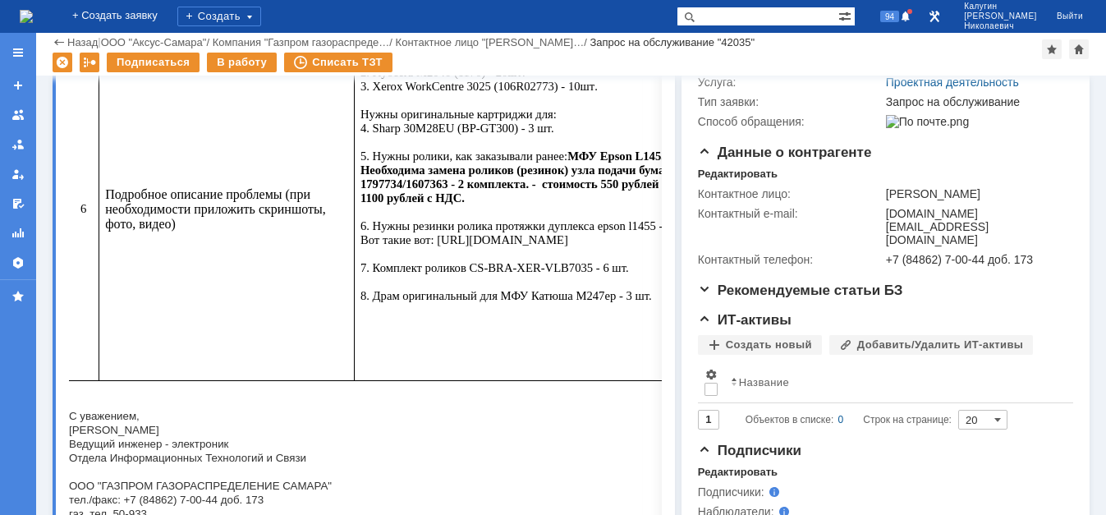
scroll to position [140, 0]
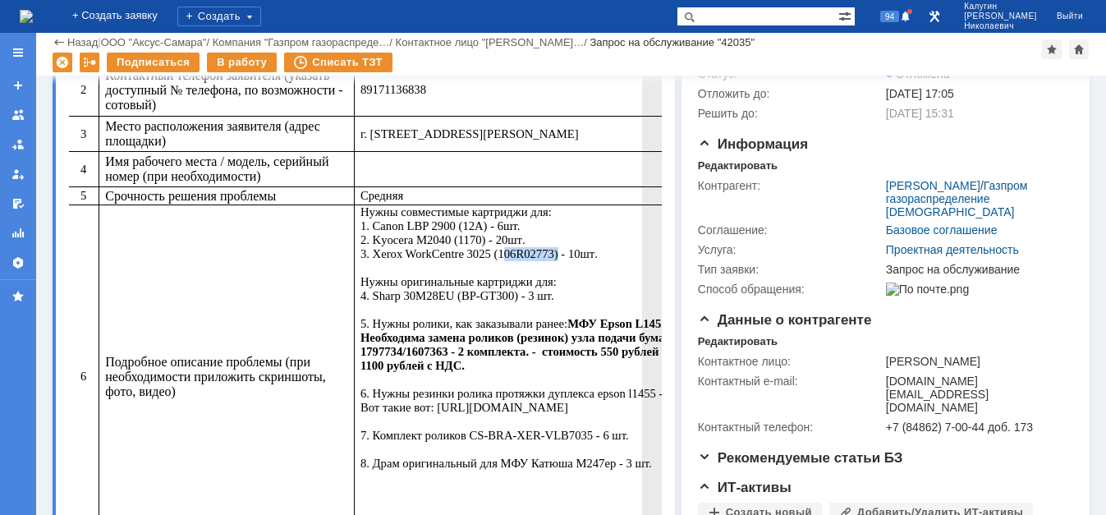
drag, startPoint x: 415, startPoint y: 279, endPoint x: 469, endPoint y: 280, distance: 54.2
click at [469, 260] on span ". 3. Xerox WorkCentre 3025 (106R02773) - 10" at bounding box center [470, 246] width 220 height 27
copy span "106R02773"
drag, startPoint x: 424, startPoint y: 323, endPoint x: 376, endPoint y: 323, distance: 47.6
click at [376, 323] on span "Нужны оригинальные картриджи для: 4. Sharp 30M28EU (BP-GT300) - 3 шт. 5. Нужны …" at bounding box center [585, 372] width 451 height 195
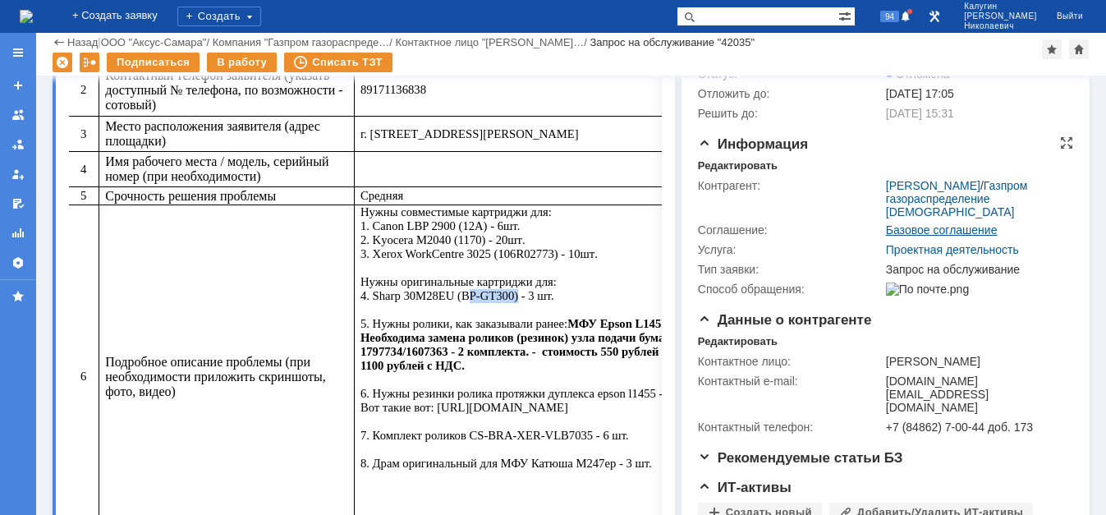
copy span "BP-GT300"
drag, startPoint x: 381, startPoint y: 332, endPoint x: 388, endPoint y: 323, distance: 10.5
click at [383, 330] on p "Нужны совместимые картриджи для: 1. Canon LBP 2900 (12A) - 6шт. 2. Kyocera M204…" at bounding box center [590, 337] width 461 height 265
click at [375, 319] on span "Нужны оригинальные картриджи для: 4. Sharp 30M28EU (BP-GT300) - 3 шт. 5. Нужны …" at bounding box center [585, 372] width 451 height 195
drag, startPoint x: 376, startPoint y: 322, endPoint x: 424, endPoint y: 321, distance: 48.4
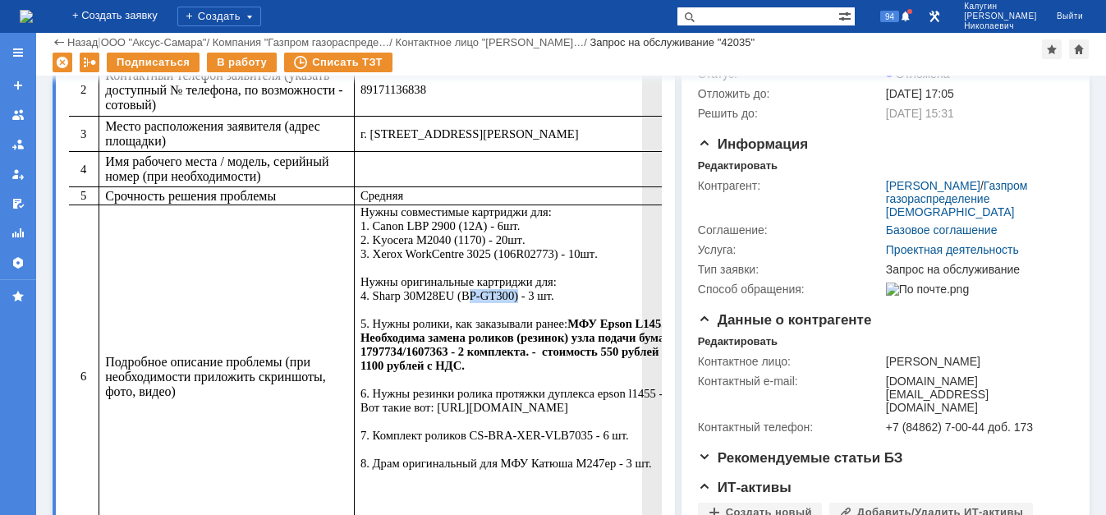
click at [424, 321] on span "Нужны оригинальные картриджи для: 4. Sharp 30M28EU (BP-GT300) - 3 шт. 5. Нужны …" at bounding box center [585, 372] width 451 height 195
copy span "BP-GT300"
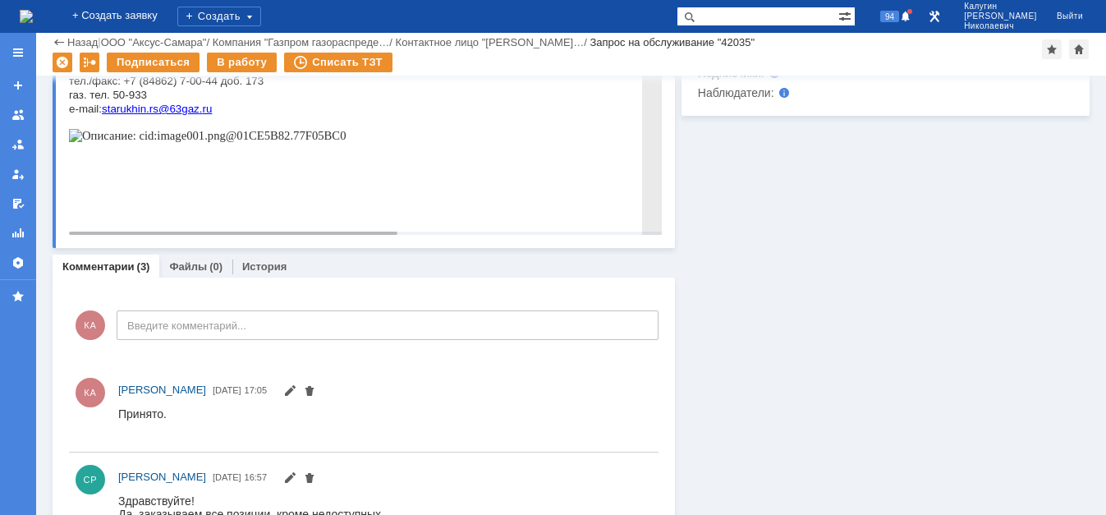
scroll to position [978, 0]
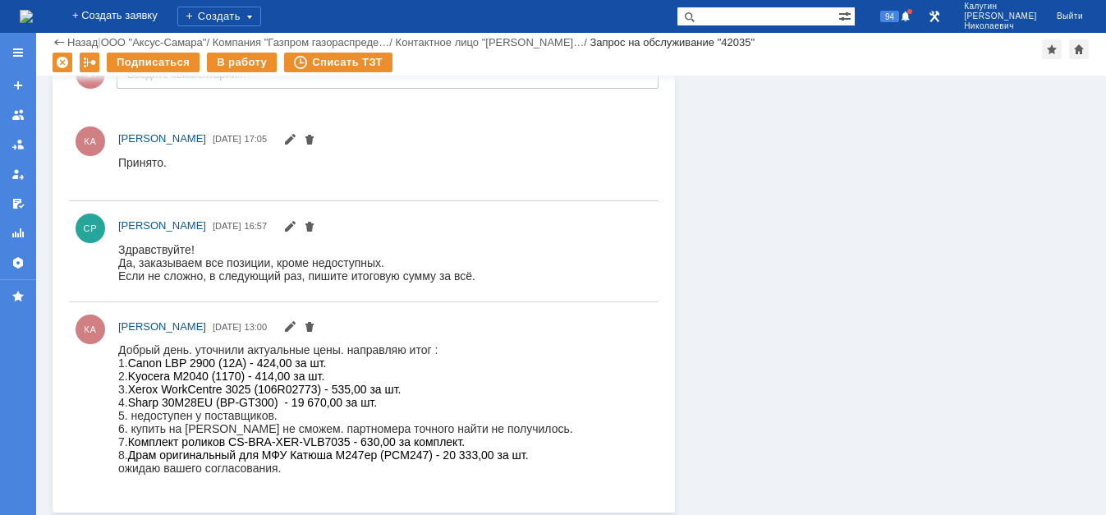
drag, startPoint x: 131, startPoint y: 445, endPoint x: 351, endPoint y: 447, distance: 220.0
click at [351, 447] on span "7. Комплект роликов CS-BRA-XER-VLB7035 - 630,00 за комплект." at bounding box center [291, 441] width 346 height 13
copy span "7. Комплект роликов CS-BRA-XER-VLB7035"
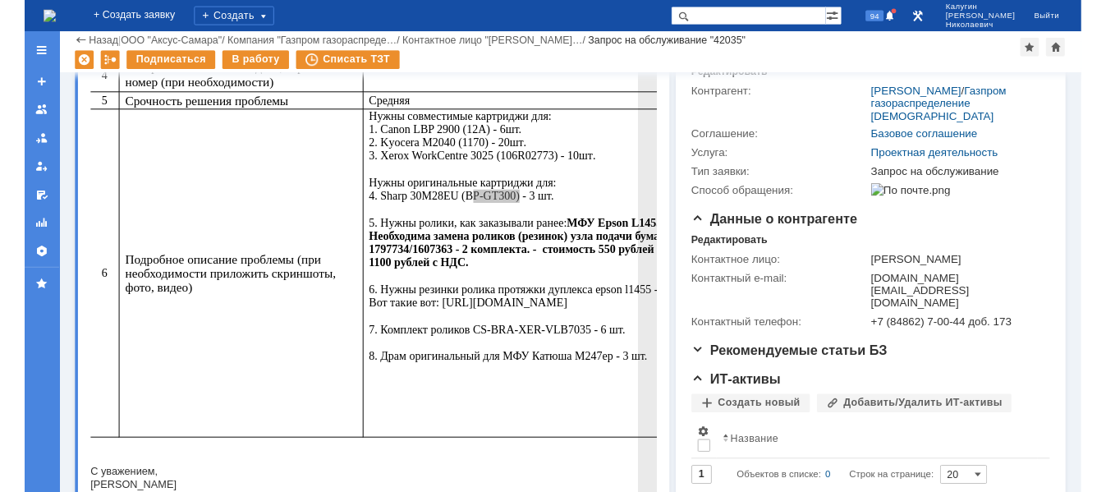
scroll to position [224, 0]
